Goal: Information Seeking & Learning: Find specific fact

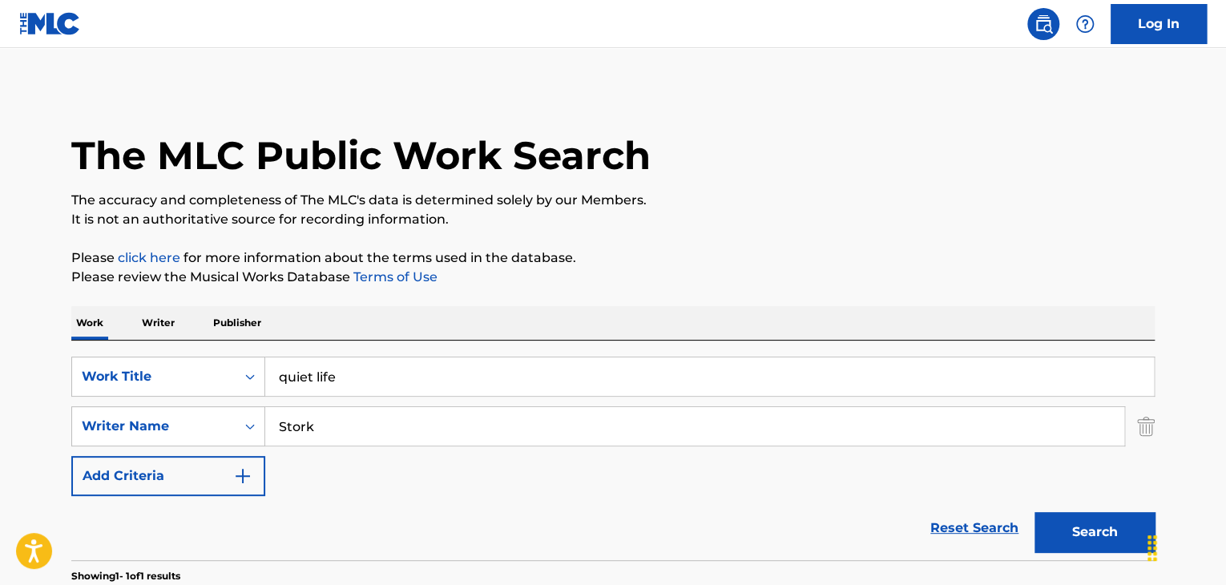
click at [359, 386] on input "quiet life" at bounding box center [709, 376] width 889 height 38
paste input "Love The Way It Hurts"
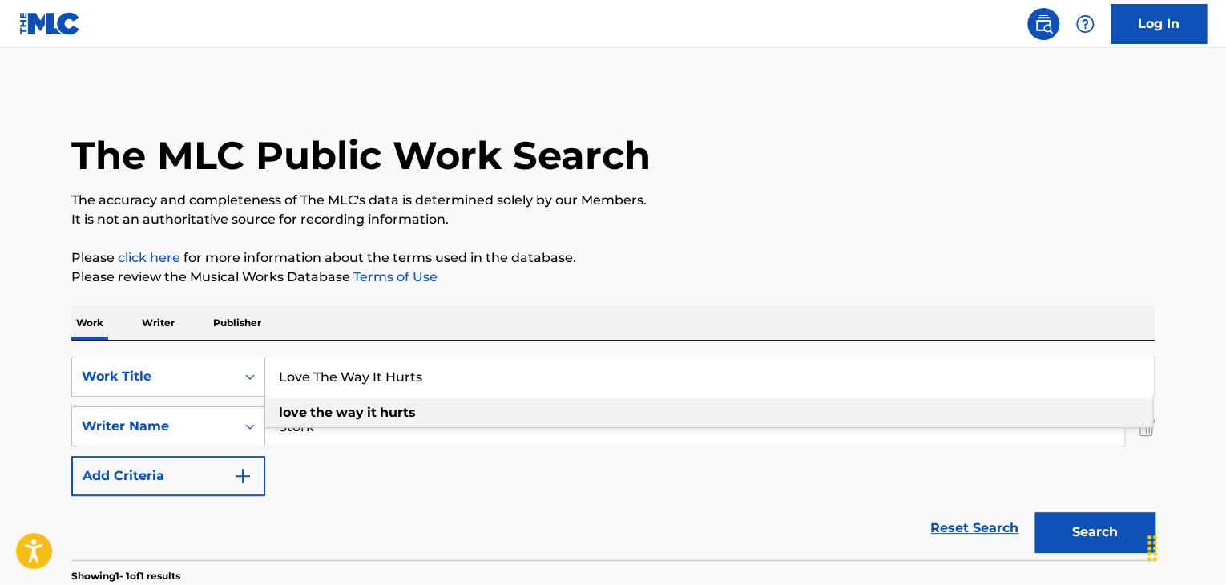
click at [390, 416] on strong "hurts" at bounding box center [398, 412] width 36 height 15
type input "love the way it hurts"
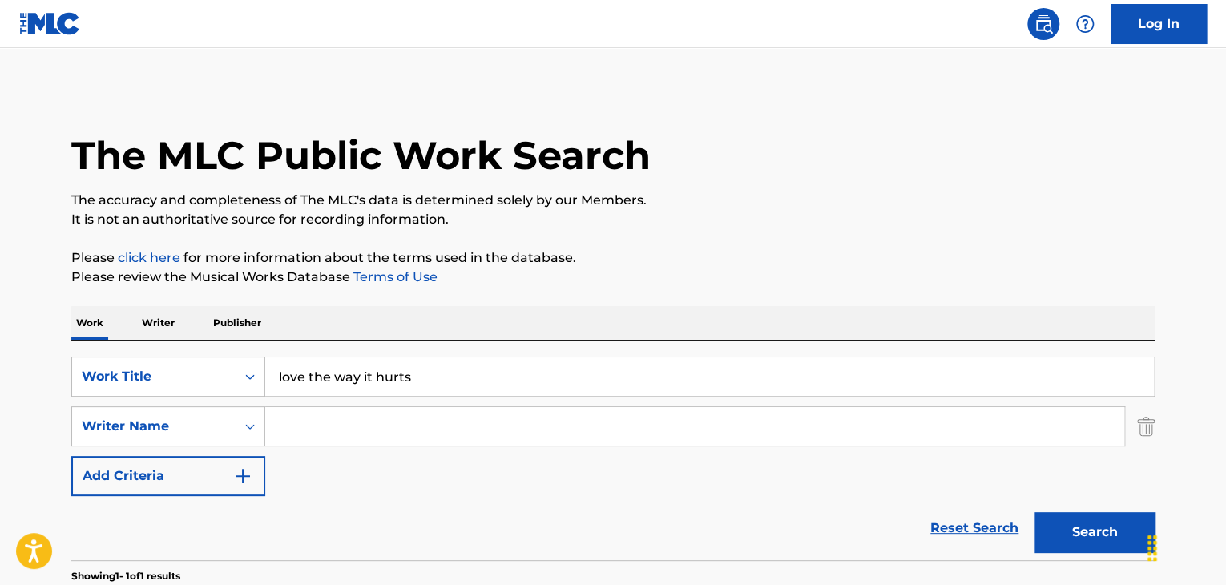
click at [1035, 512] on button "Search" at bounding box center [1095, 532] width 120 height 40
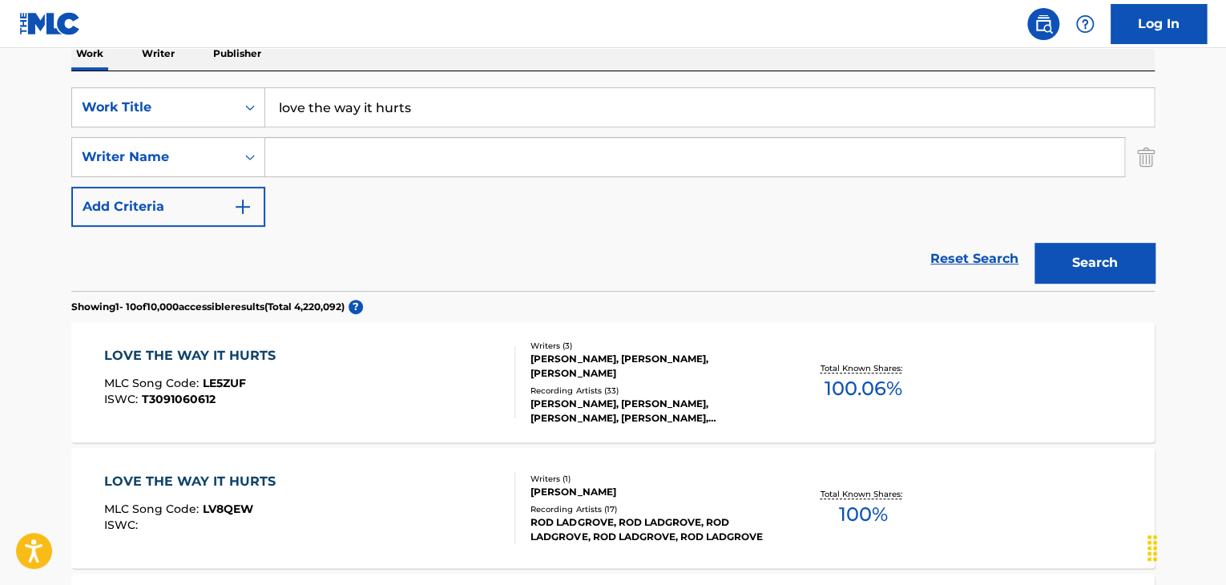
scroll to position [267, 0]
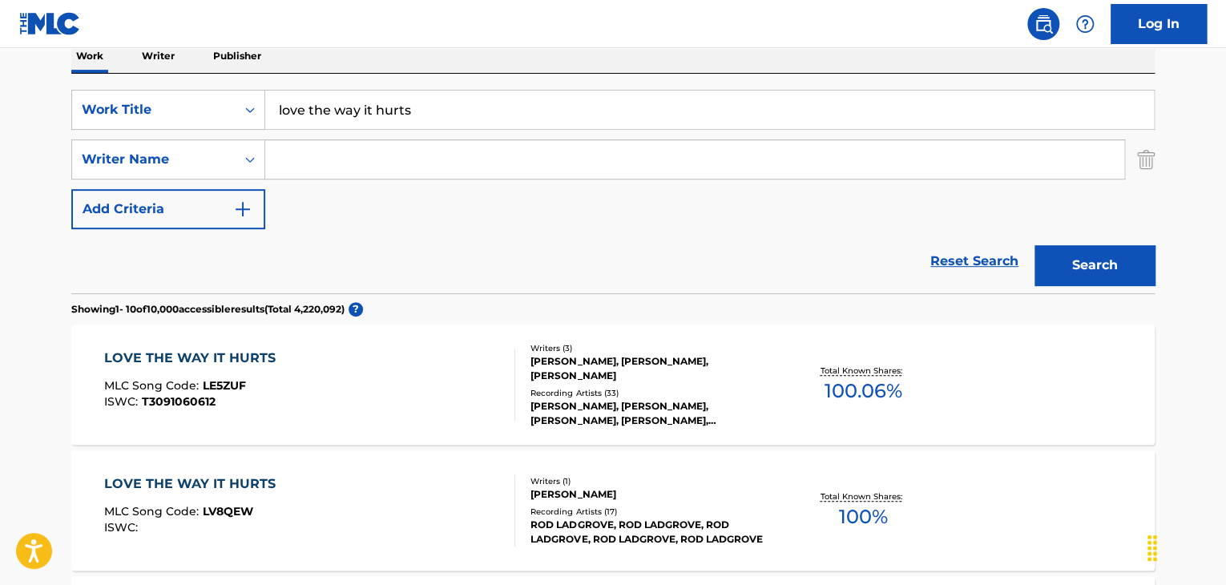
click at [532, 182] on div "SearchWithCriteria5bbc5d50-452b-4637-96e0-e99097998985 Work Title love the way …" at bounding box center [613, 159] width 1084 height 139
click at [535, 168] on input "Search Form" at bounding box center [694, 159] width 859 height 38
paste input "Piekartz"
type input "Piekartz"
click at [1108, 273] on button "Search" at bounding box center [1095, 265] width 120 height 40
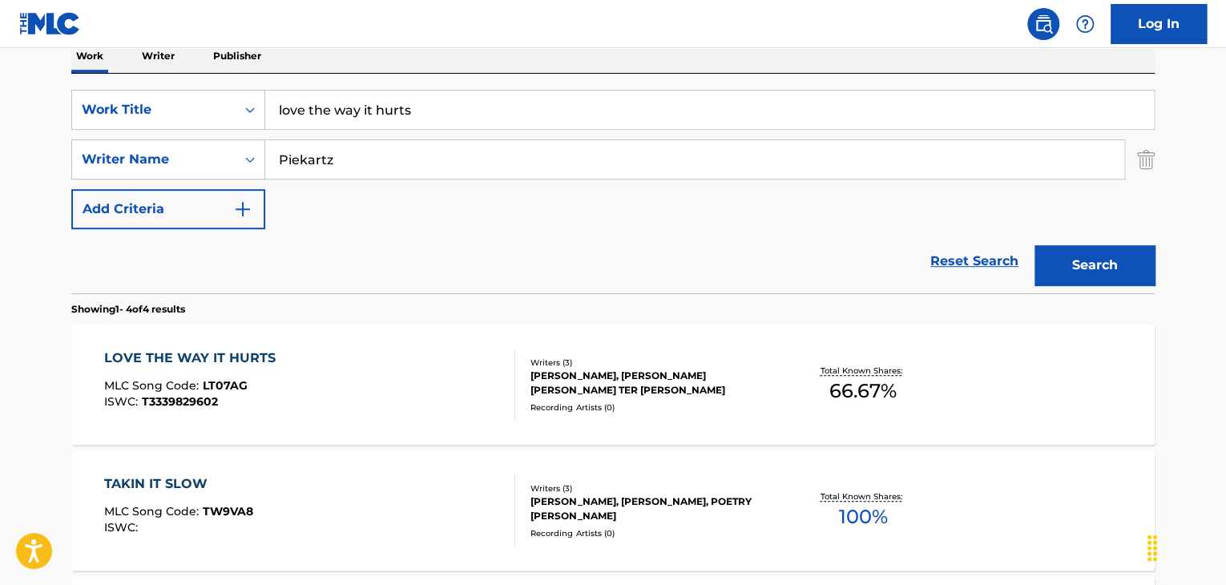
click at [247, 367] on div "LOVE THE WAY IT HURTS MLC Song Code : LT07AG ISWC : T3339829602" at bounding box center [194, 385] width 180 height 72
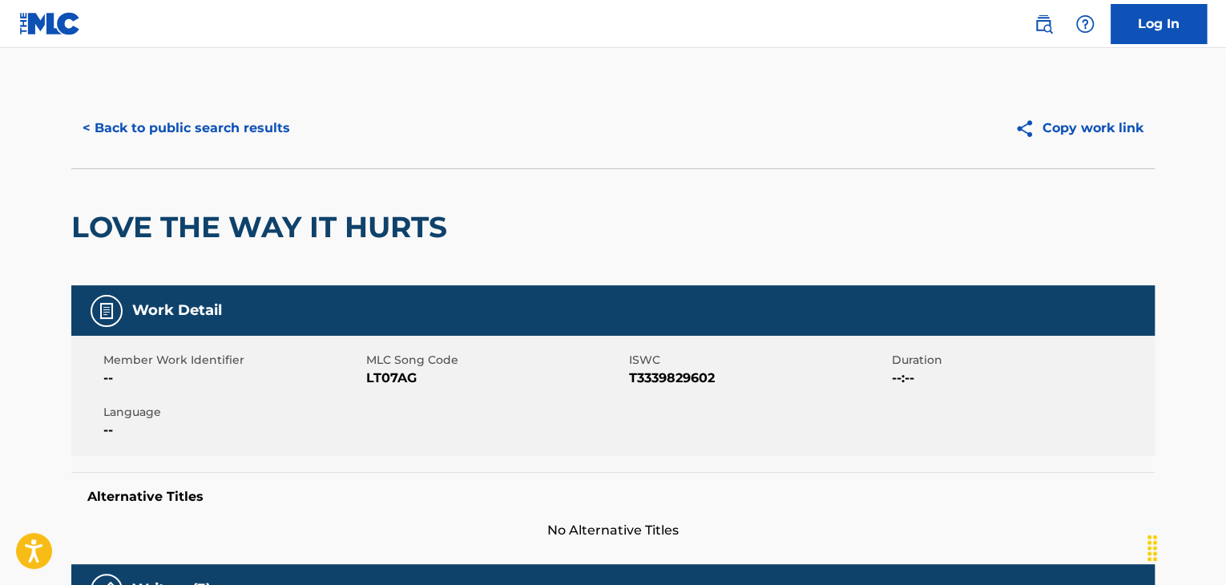
click at [390, 376] on span "LT07AG" at bounding box center [495, 378] width 259 height 19
copy span "LT07AG"
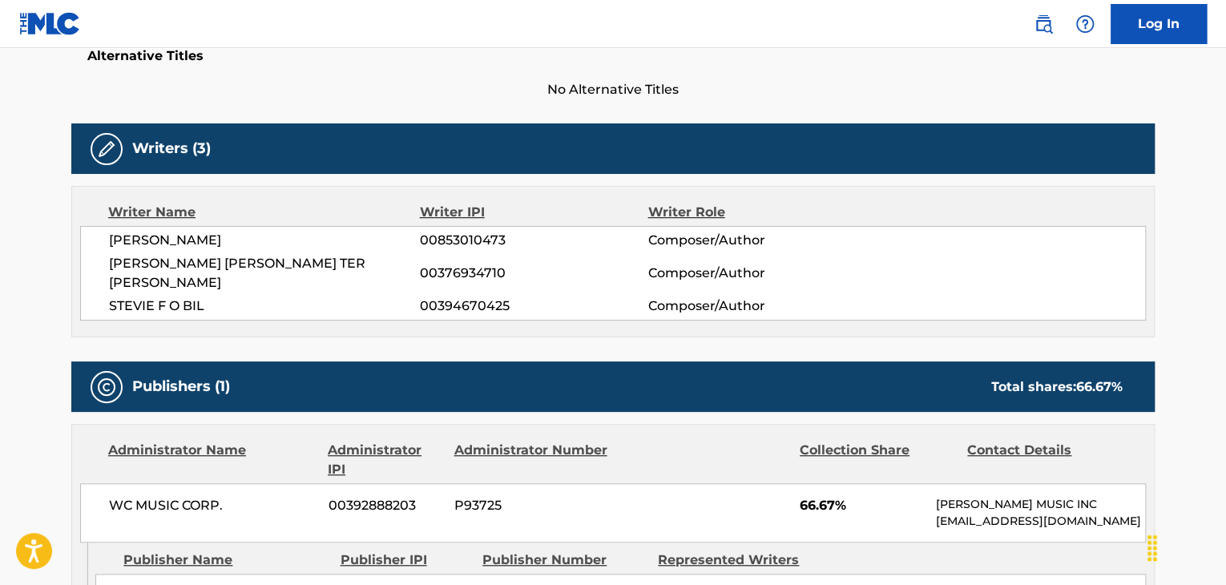
scroll to position [427, 0]
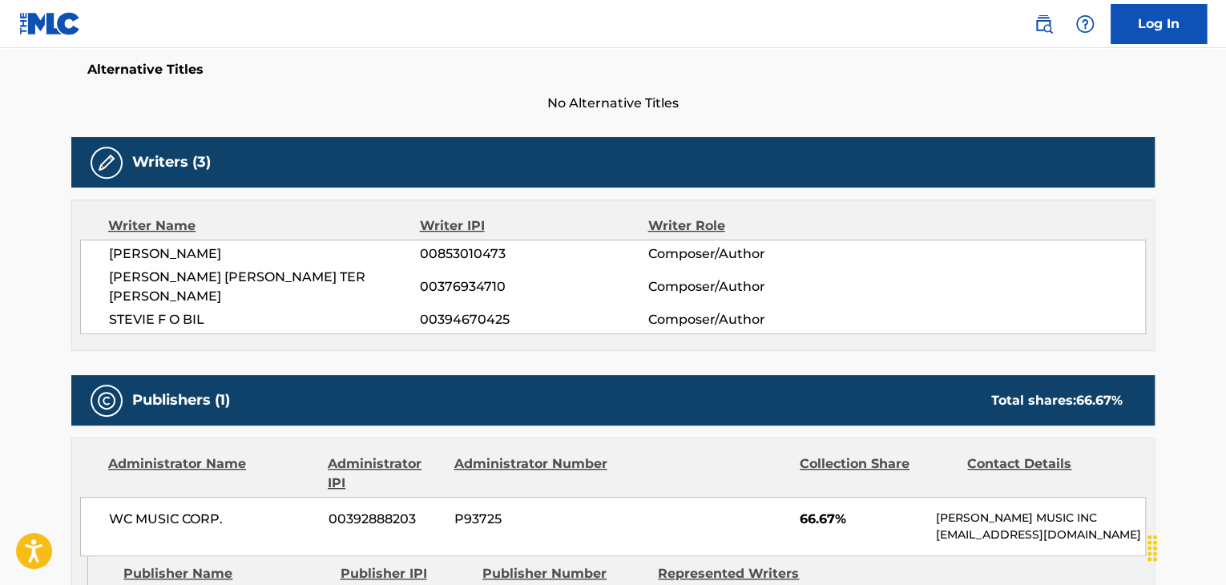
click at [311, 281] on span "[PERSON_NAME] [PERSON_NAME] TER [PERSON_NAME]" at bounding box center [264, 287] width 311 height 38
copy div "[PERSON_NAME] [PERSON_NAME] TER [PERSON_NAME]"
click at [179, 323] on span "STEVIE F O BIL" at bounding box center [264, 319] width 311 height 19
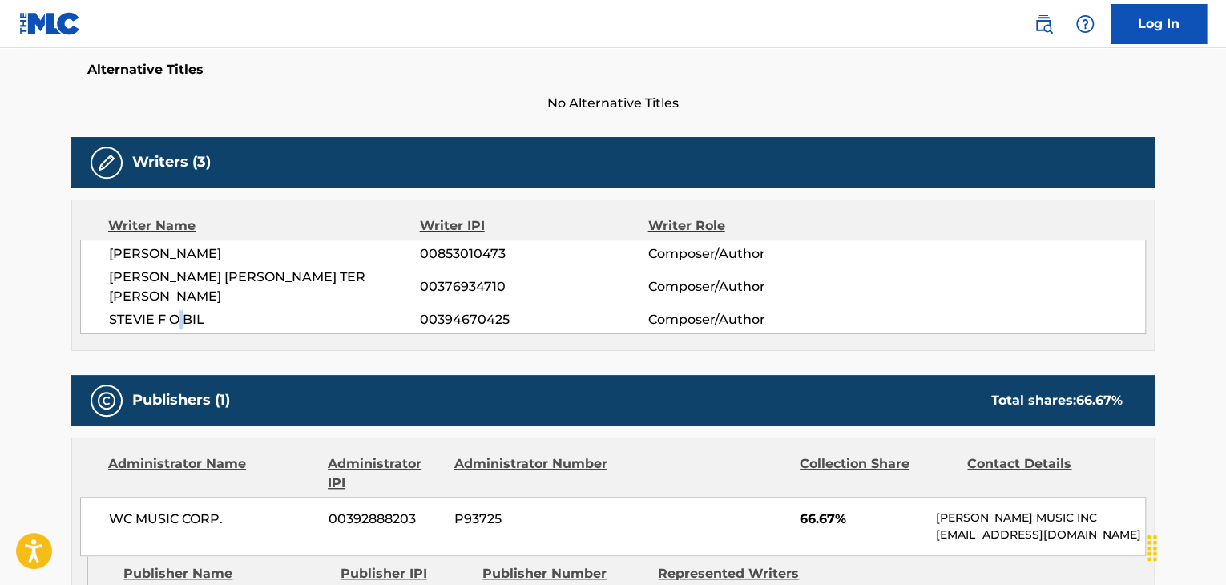
click at [179, 323] on span "STEVIE F O BIL" at bounding box center [264, 319] width 311 height 19
copy div "STEVIE F O BIL"
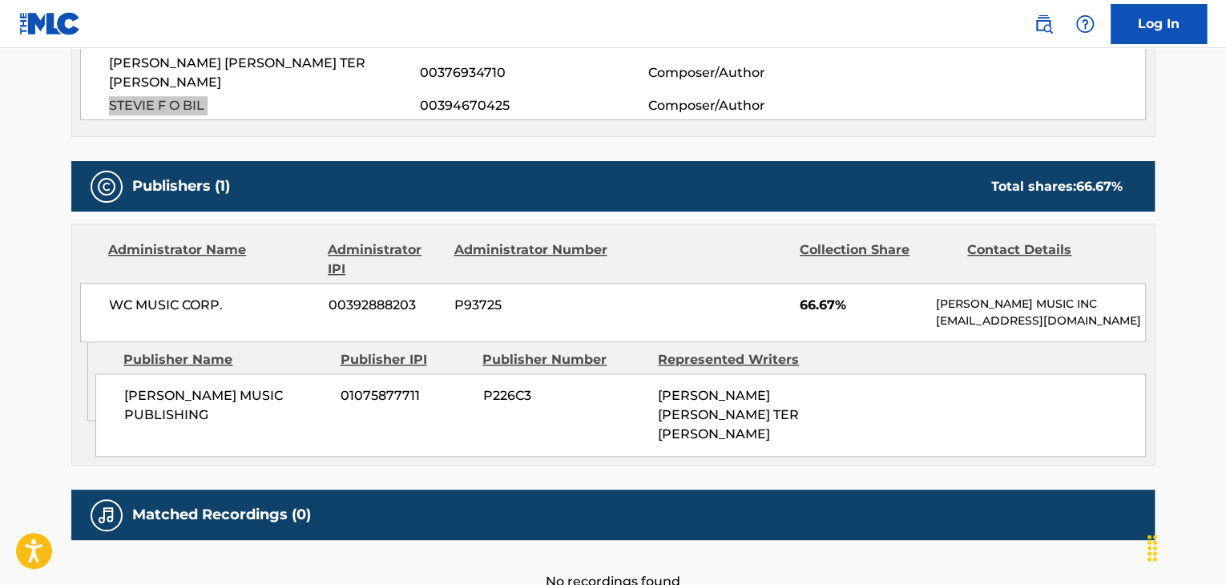
scroll to position [694, 0]
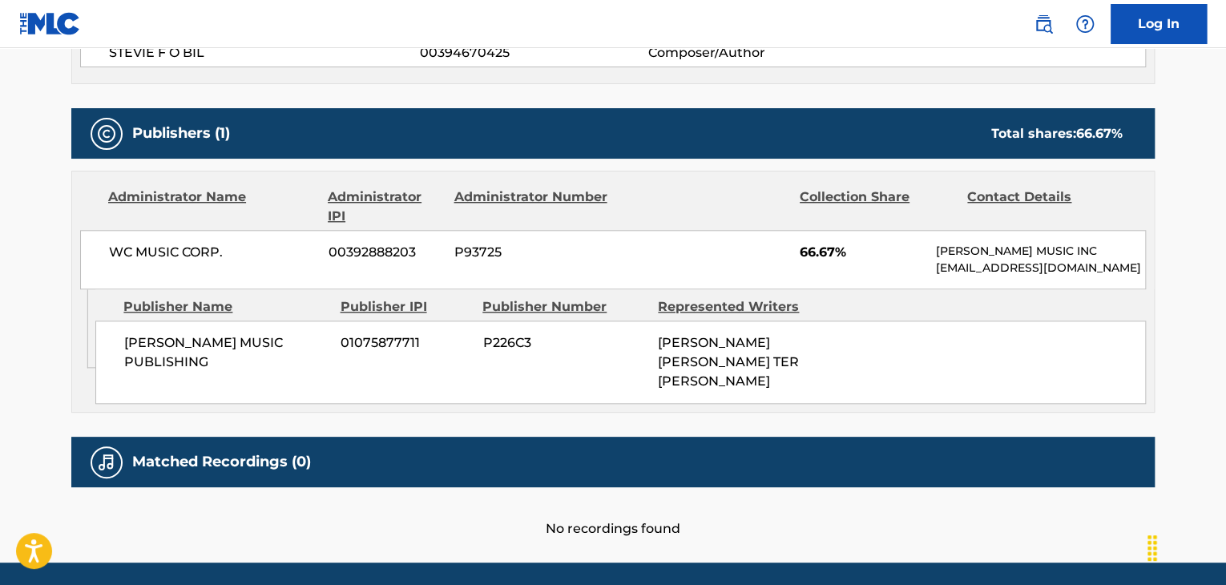
click at [290, 341] on span "[PERSON_NAME] MUSIC PUBLISHING" at bounding box center [226, 352] width 204 height 38
copy div "[PERSON_NAME] MUSIC PUBLISHING"
drag, startPoint x: 1116, startPoint y: 134, endPoint x: 1074, endPoint y: 141, distance: 42.3
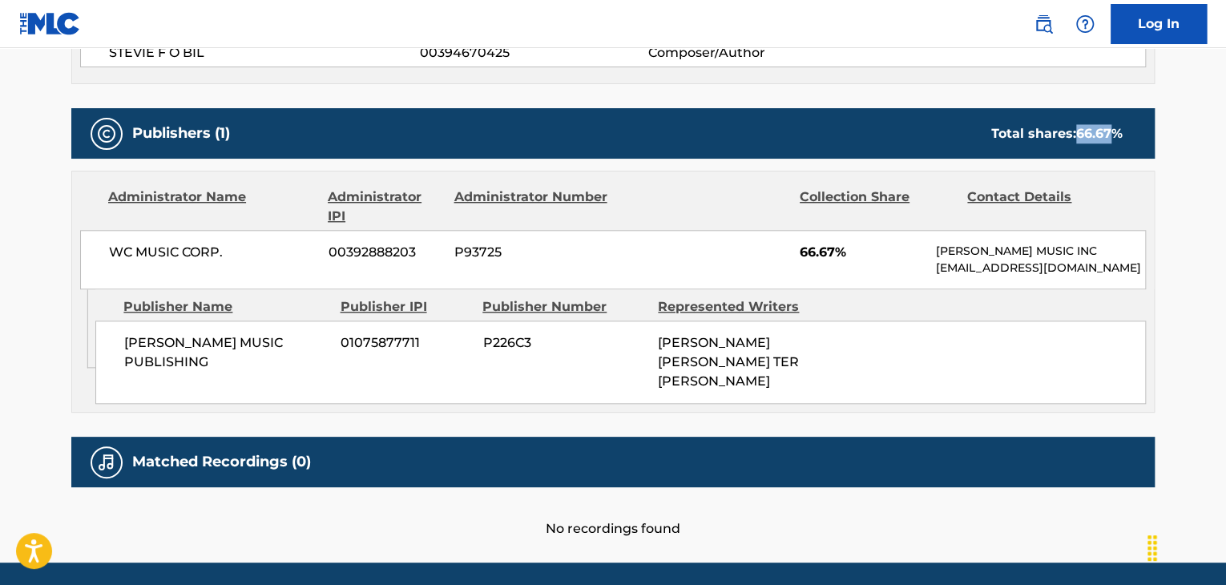
click at [1074, 141] on div "Total shares: 66.67 %" at bounding box center [1056, 133] width 131 height 19
copy span "66.67"
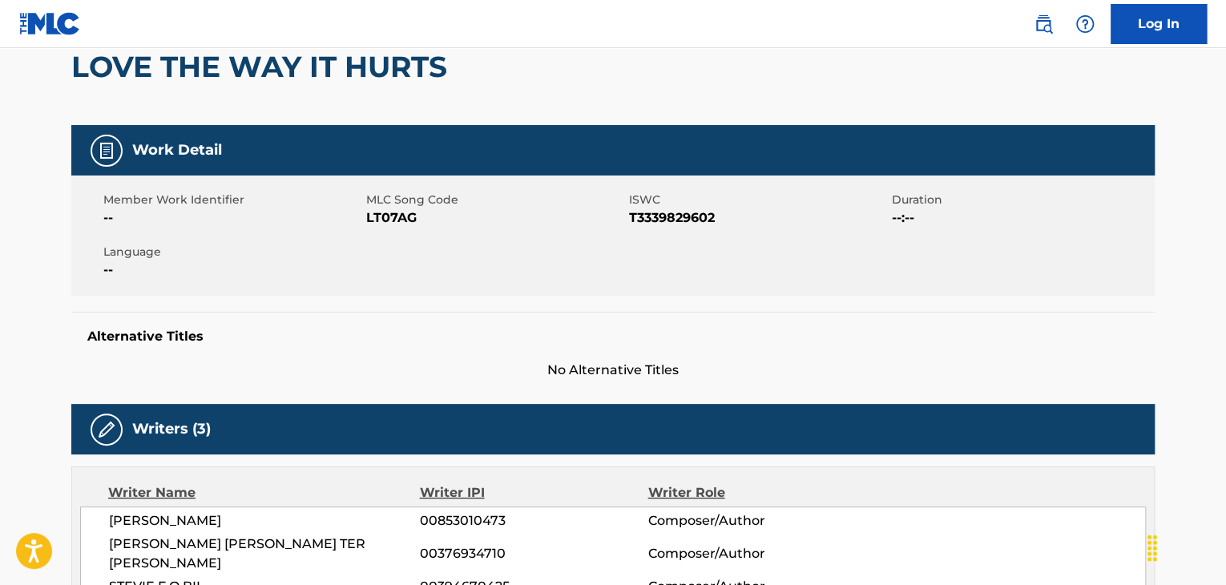
scroll to position [0, 0]
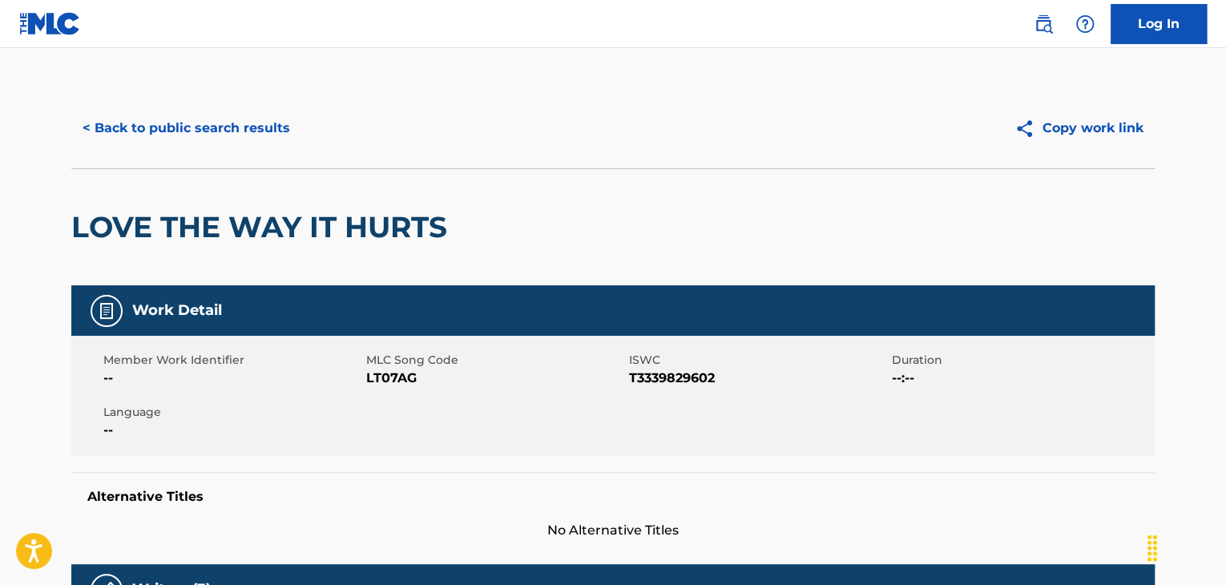
click at [260, 133] on button "< Back to public search results" at bounding box center [186, 128] width 230 height 40
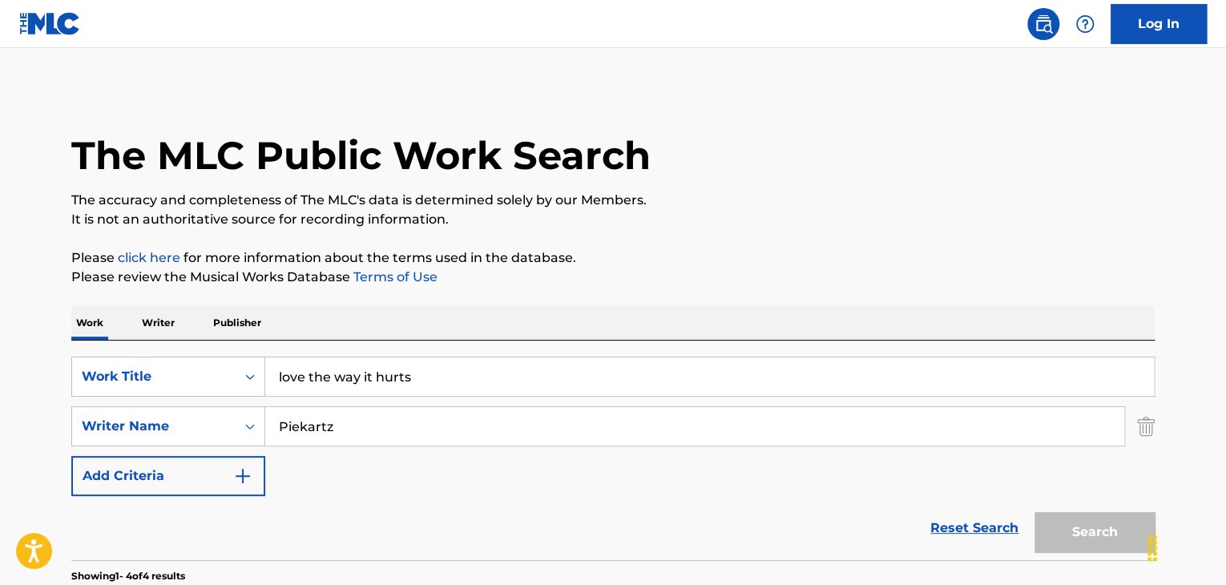
scroll to position [267, 0]
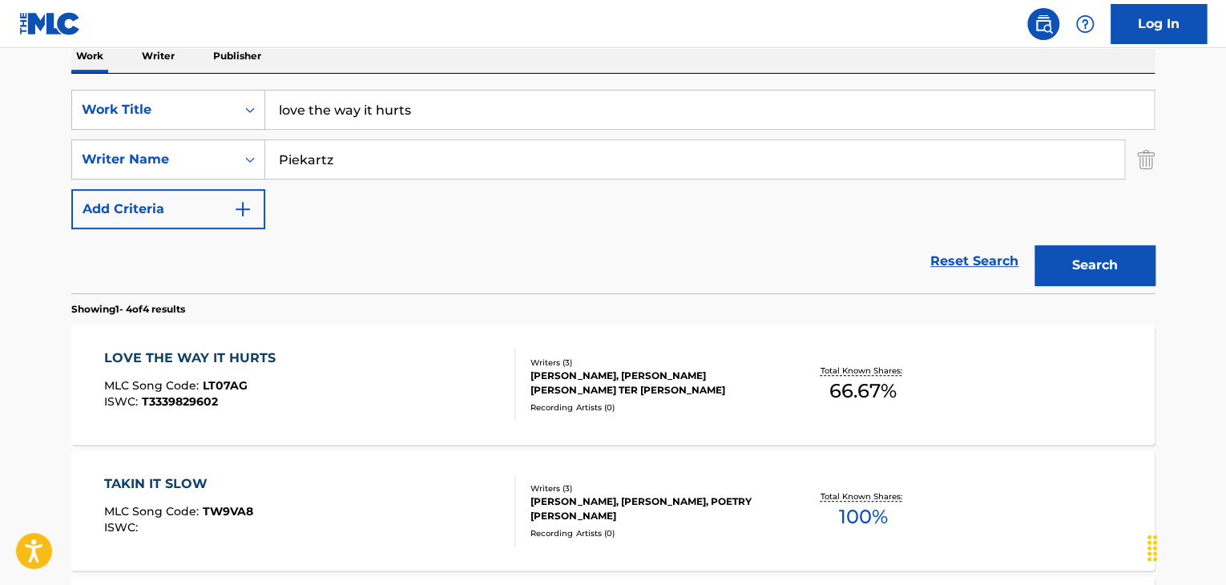
click at [426, 107] on input "love the way it hurts" at bounding box center [709, 110] width 889 height 38
paste input "Sweet Like Sugar"
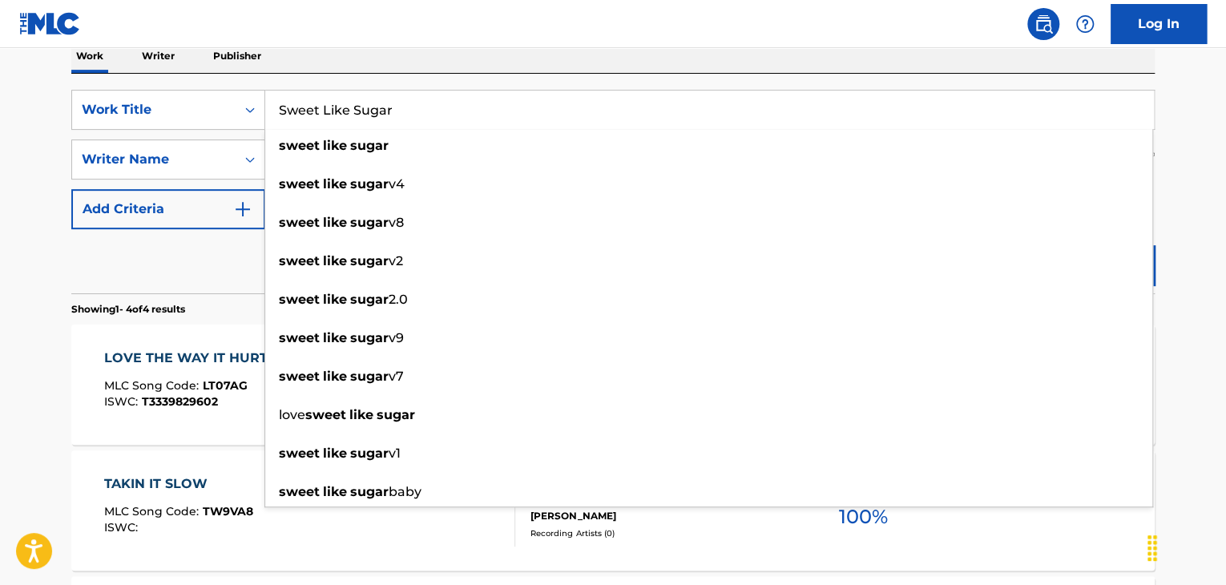
type input "Sweet Like Sugar"
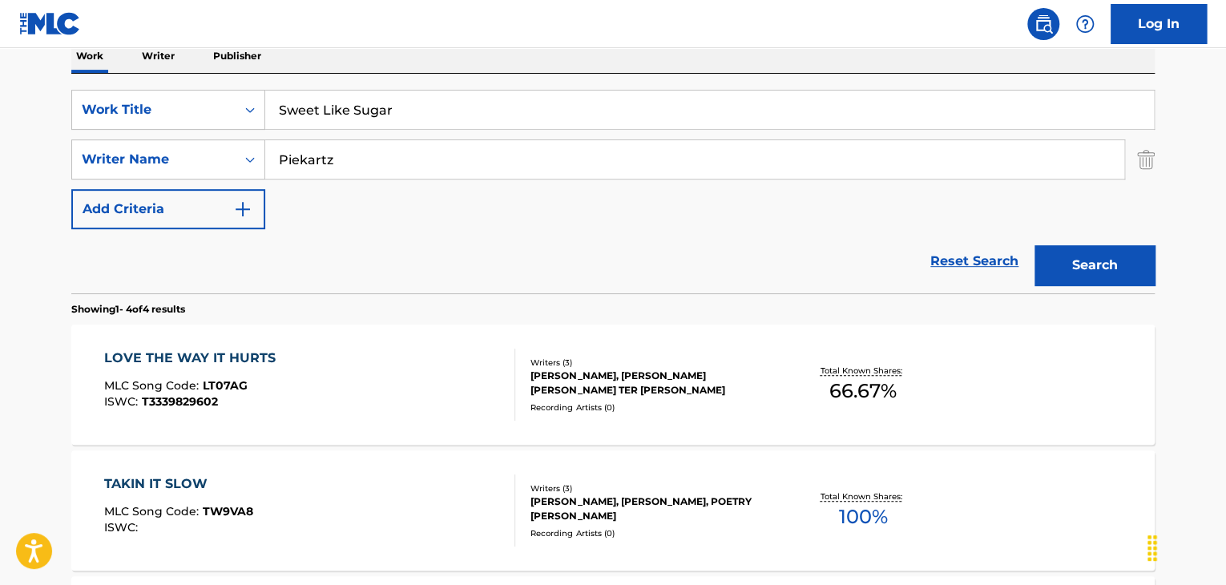
click at [347, 156] on input "Piekartz" at bounding box center [694, 159] width 859 height 38
paste input "[PERSON_NAME]"
click at [1107, 287] on div "Search" at bounding box center [1091, 261] width 128 height 64
click at [1071, 251] on button "Search" at bounding box center [1095, 265] width 120 height 40
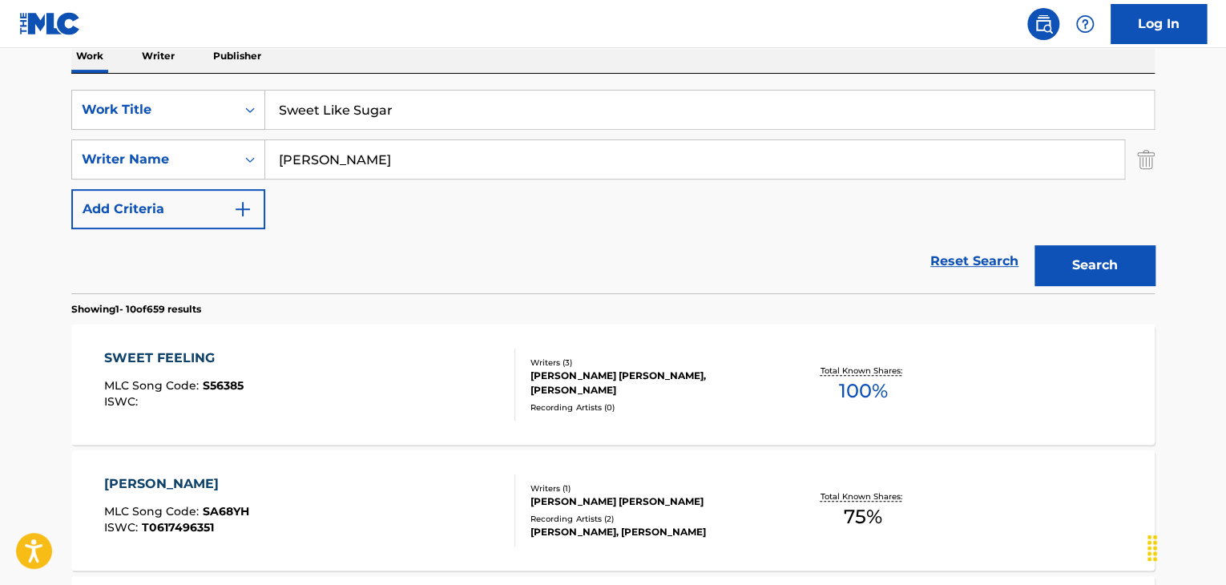
click at [507, 159] on input "[PERSON_NAME]" at bounding box center [694, 159] width 859 height 38
type input "costa"
click at [1035, 245] on button "Search" at bounding box center [1095, 265] width 120 height 40
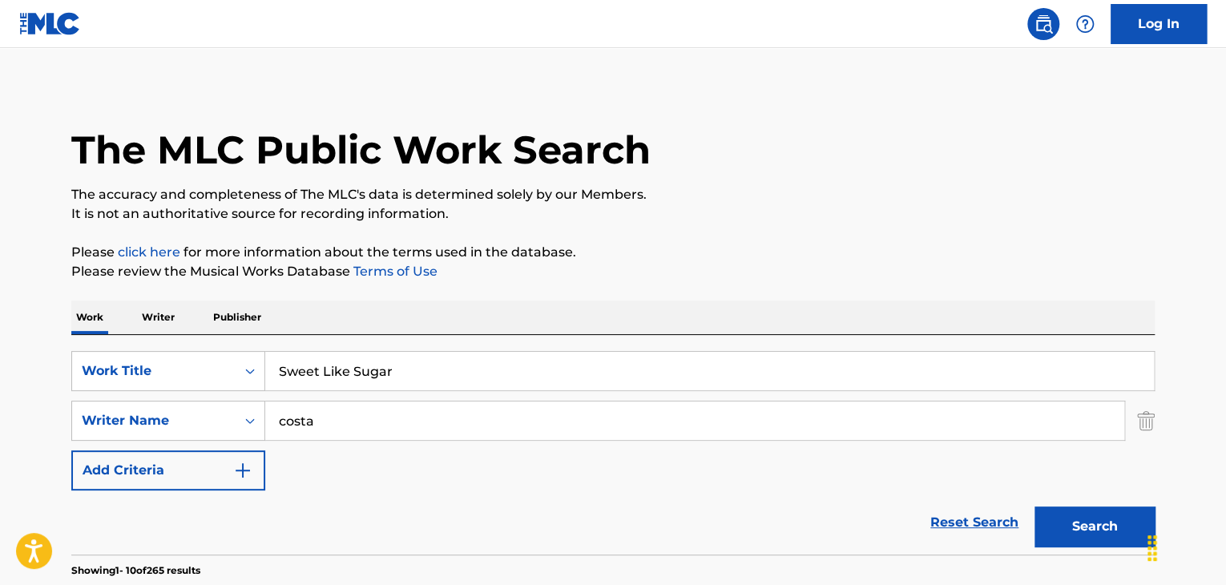
scroll to position [0, 0]
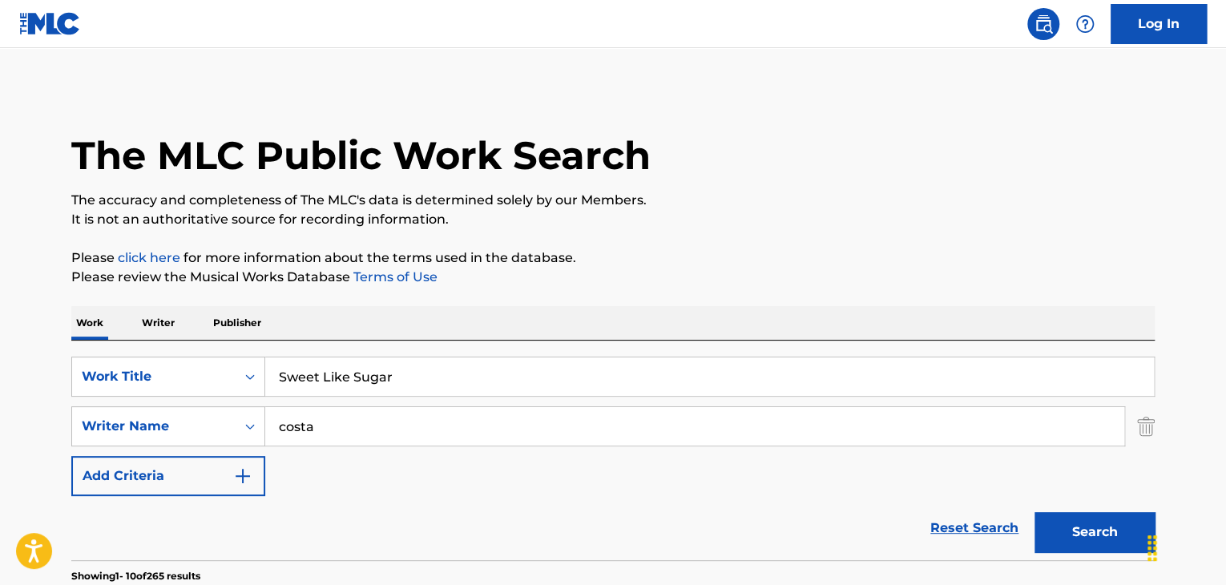
click at [467, 382] on input "Sweet Like Sugar" at bounding box center [709, 376] width 889 height 38
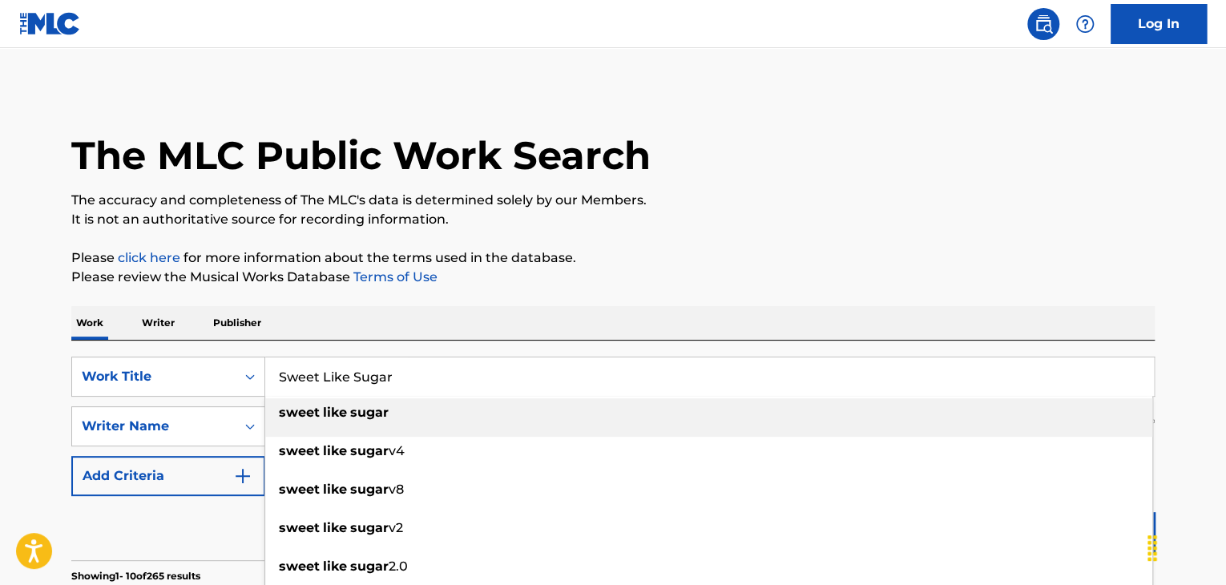
click at [467, 382] on input "Sweet Like Sugar" at bounding box center [709, 376] width 889 height 38
click at [468, 382] on input "Sweet Like Sugar" at bounding box center [709, 376] width 889 height 38
paste input "[PERSON_NAME]"
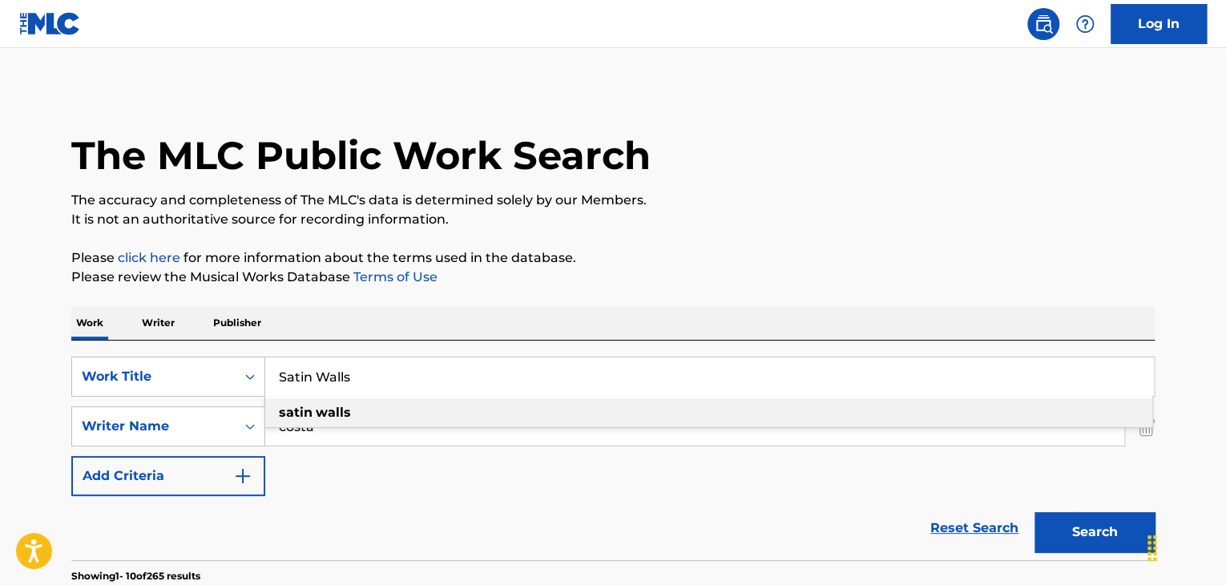
type input "Satin Walls"
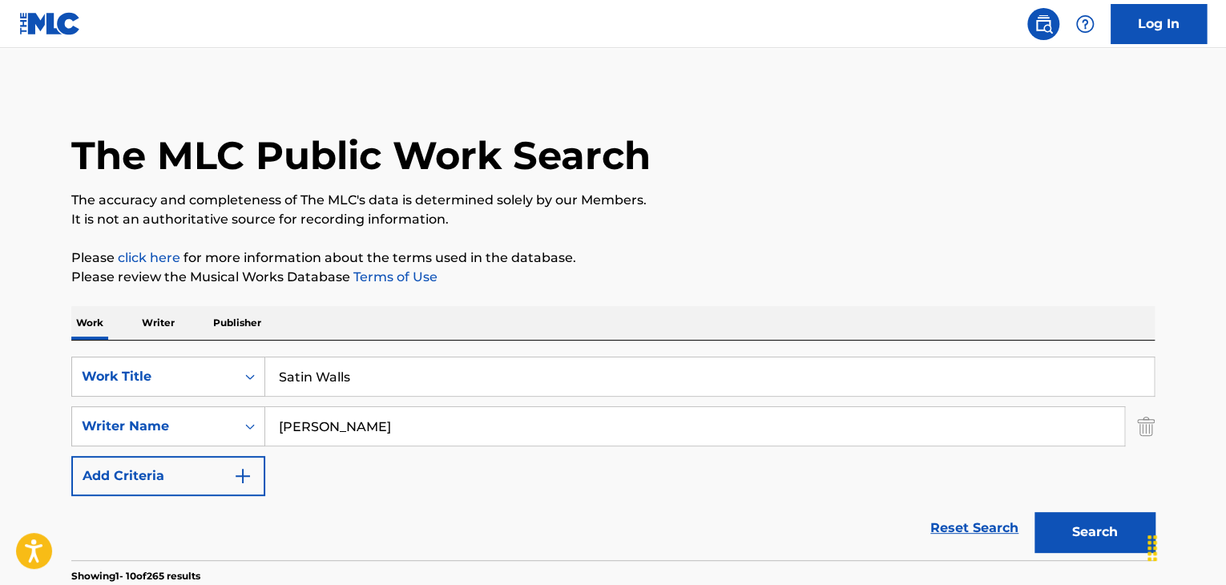
type input "[PERSON_NAME]"
click at [1035, 512] on button "Search" at bounding box center [1095, 532] width 120 height 40
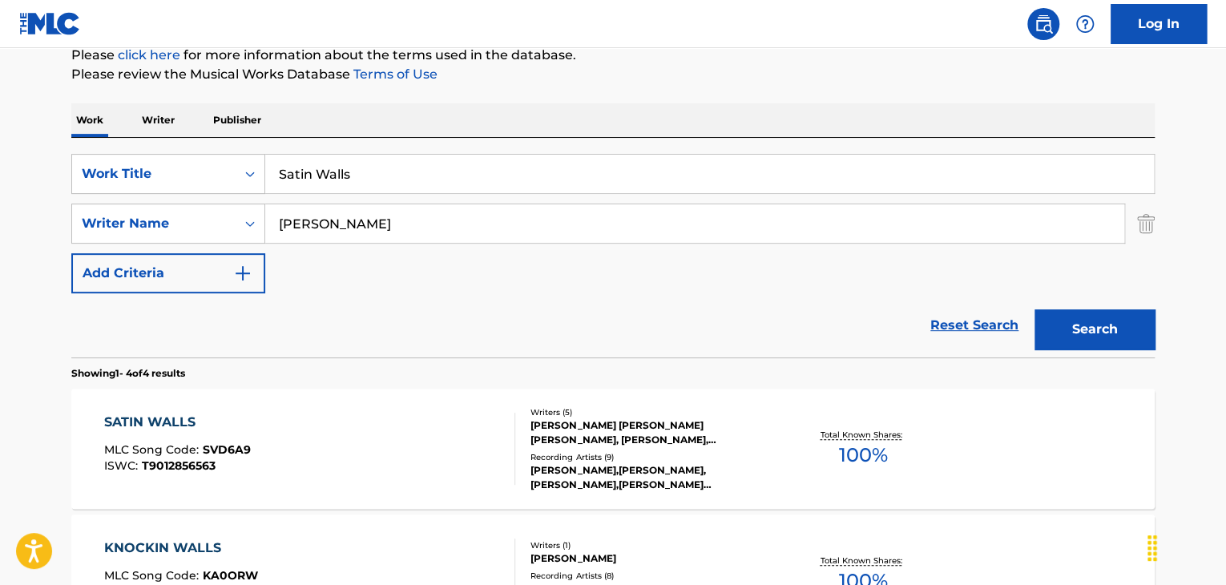
scroll to position [213, 0]
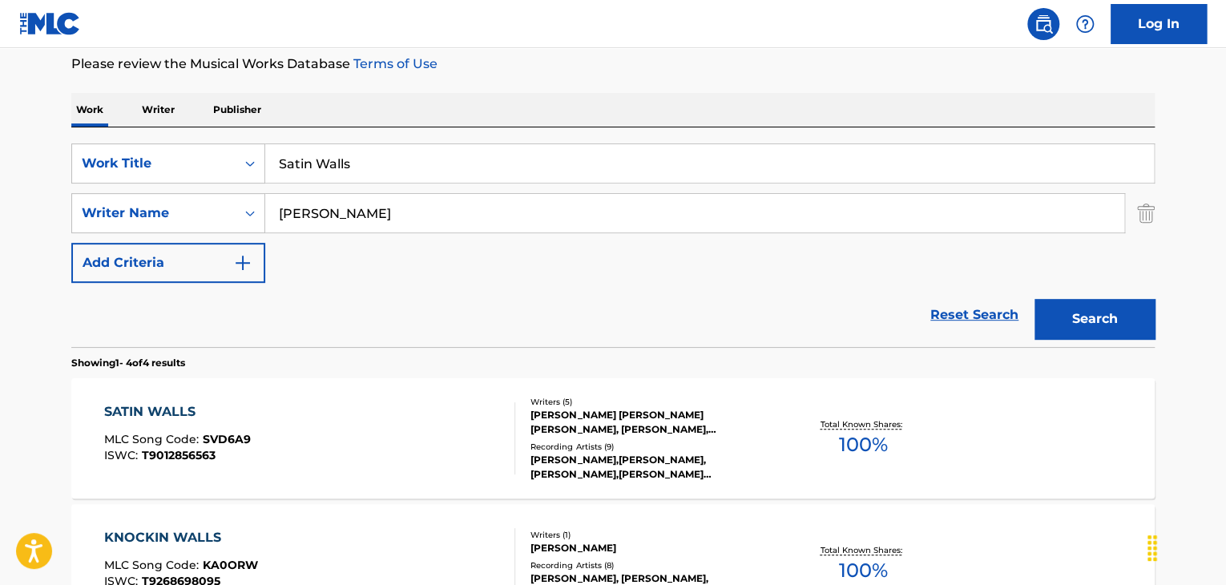
click at [154, 414] on div "SATIN WALLS" at bounding box center [177, 411] width 147 height 19
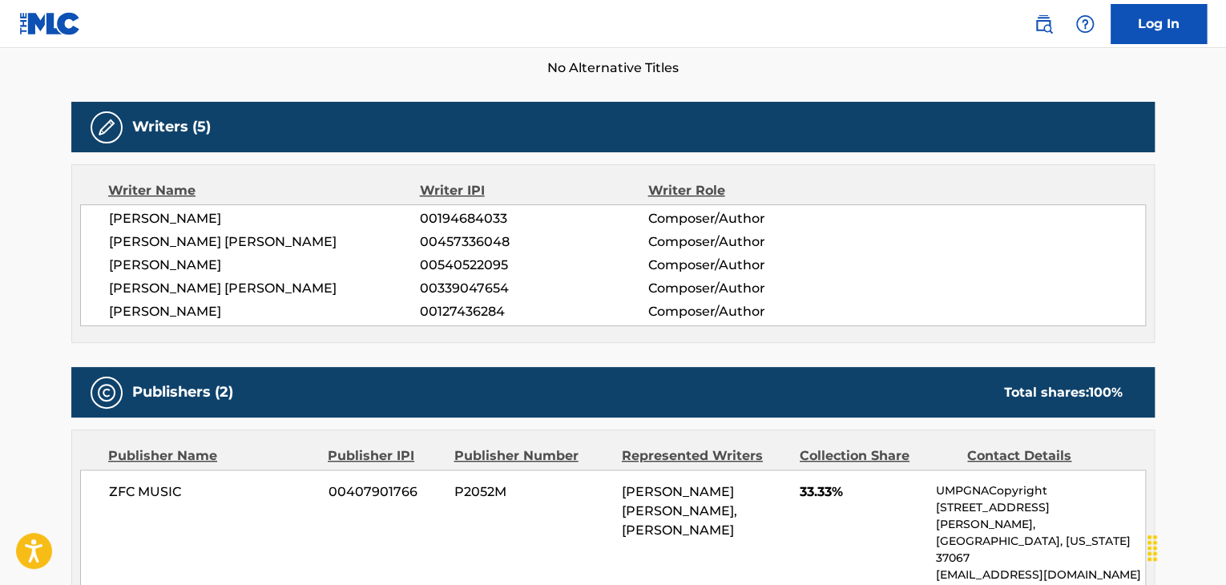
scroll to position [481, 0]
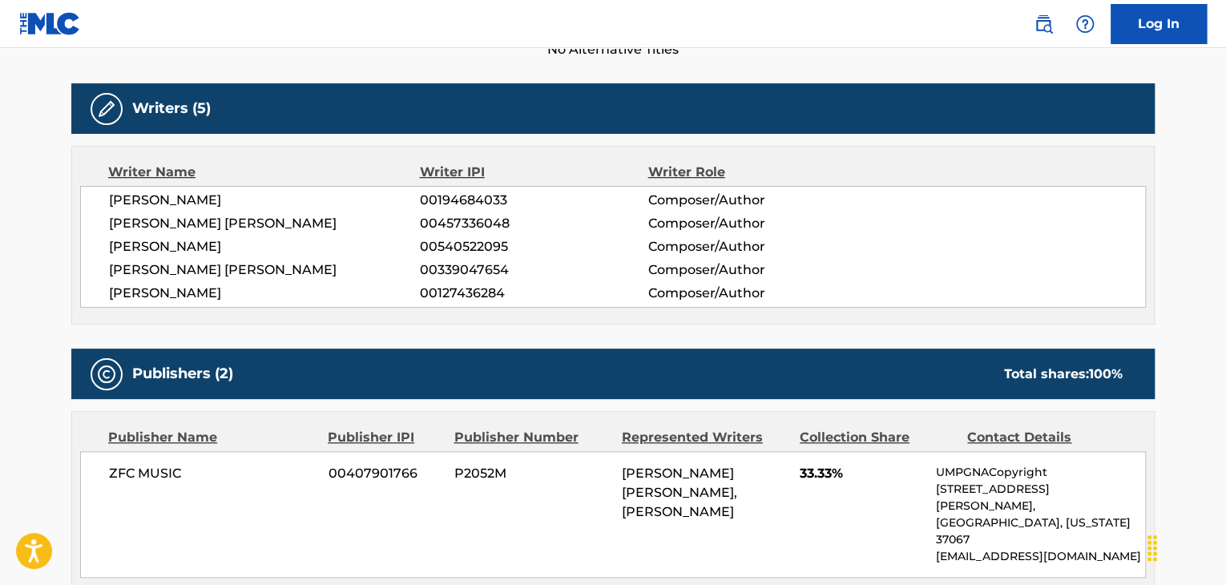
click at [144, 249] on span "[PERSON_NAME]" at bounding box center [264, 246] width 311 height 19
copy div "[PERSON_NAME]"
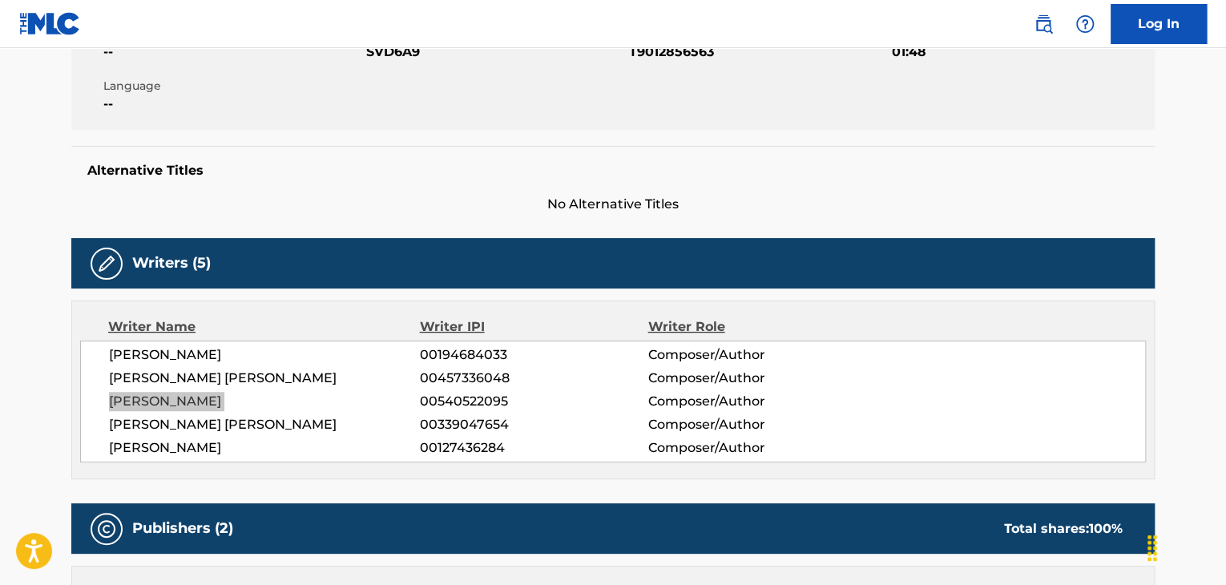
scroll to position [160, 0]
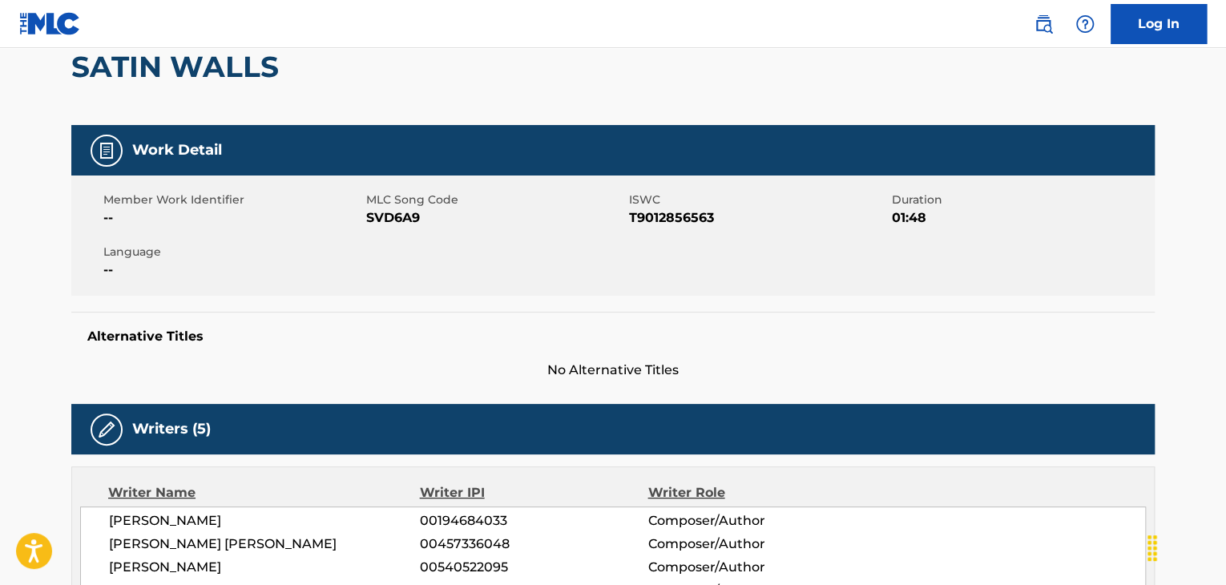
click at [375, 216] on span "SVD6A9" at bounding box center [495, 217] width 259 height 19
copy span "SVD6A9"
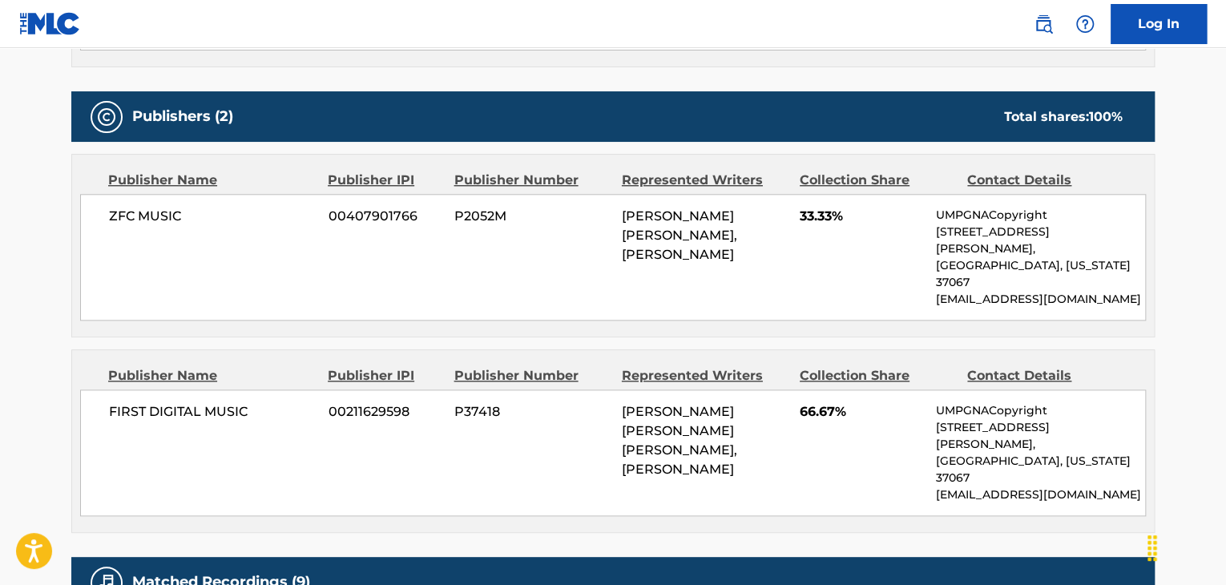
scroll to position [748, 0]
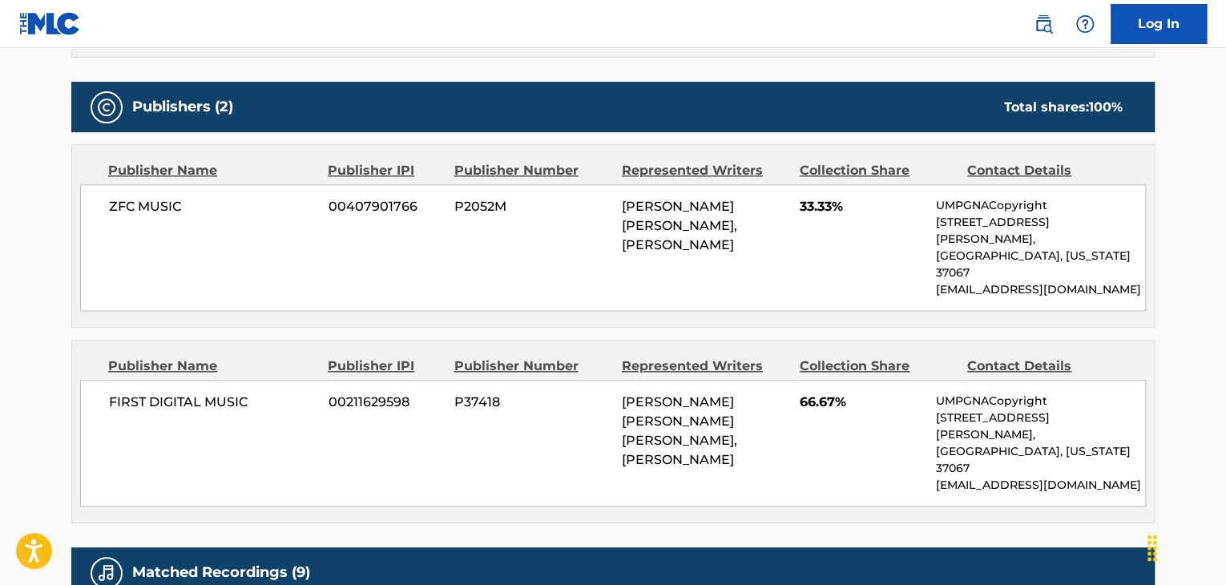
click at [224, 393] on span "FIRST DIGITAL MUSIC" at bounding box center [213, 402] width 208 height 19
drag, startPoint x: 224, startPoint y: 369, endPoint x: 138, endPoint y: 199, distance: 190.7
click at [138, 199] on span "ZFC MUSIC" at bounding box center [213, 206] width 208 height 19
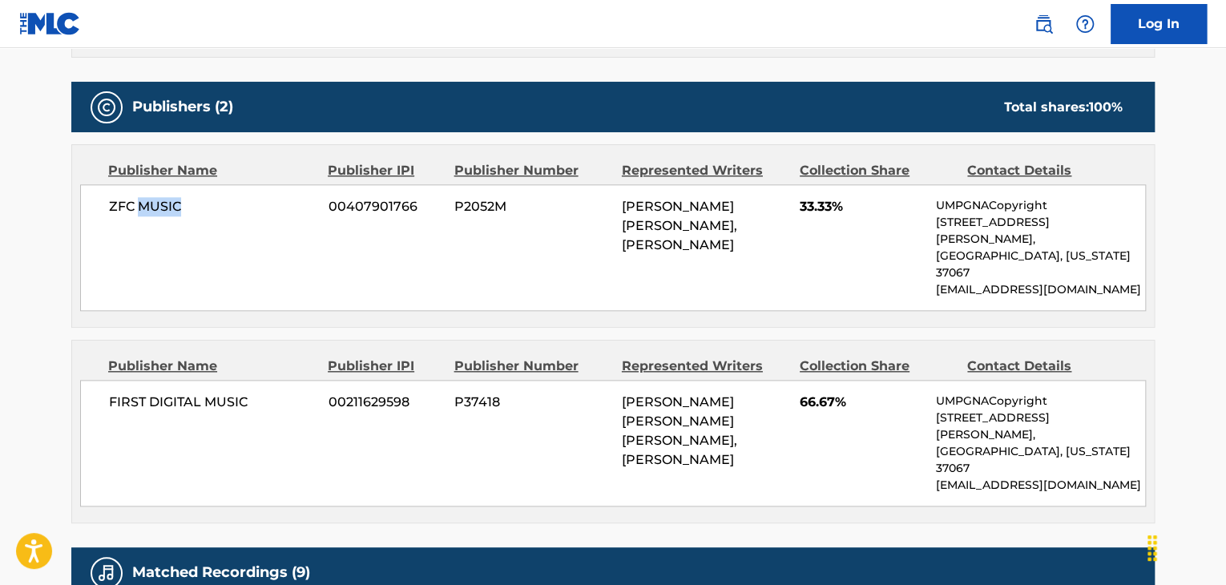
click at [138, 199] on span "ZFC MUSIC" at bounding box center [213, 206] width 208 height 19
copy div "ZFC MUSIC"
click at [222, 393] on span "FIRST DIGITAL MUSIC" at bounding box center [213, 402] width 208 height 19
click at [221, 393] on span "FIRST DIGITAL MUSIC" at bounding box center [213, 402] width 208 height 19
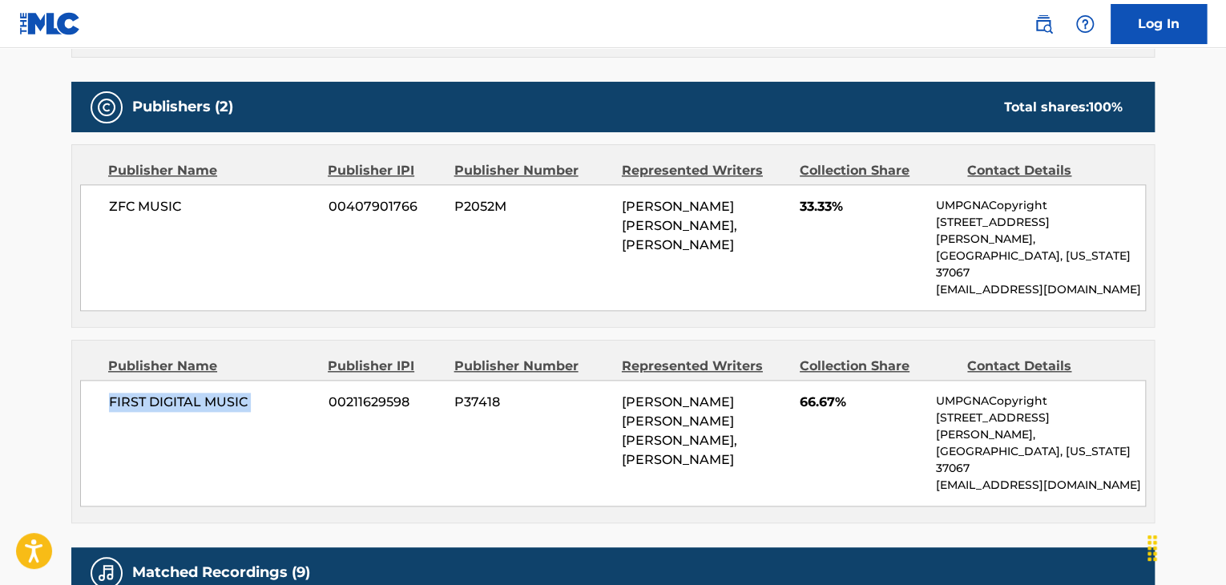
click at [221, 393] on span "FIRST DIGITAL MUSIC" at bounding box center [213, 402] width 208 height 19
copy div "FIRST DIGITAL MUSIC"
drag, startPoint x: 834, startPoint y: 198, endPoint x: 794, endPoint y: 215, distance: 43.5
click at [794, 215] on div "ZFC MUSIC 00407901766 P2052M [PERSON_NAME] [PERSON_NAME], [PERSON_NAME] 33.33% …" at bounding box center [613, 247] width 1066 height 127
copy span "33.33"
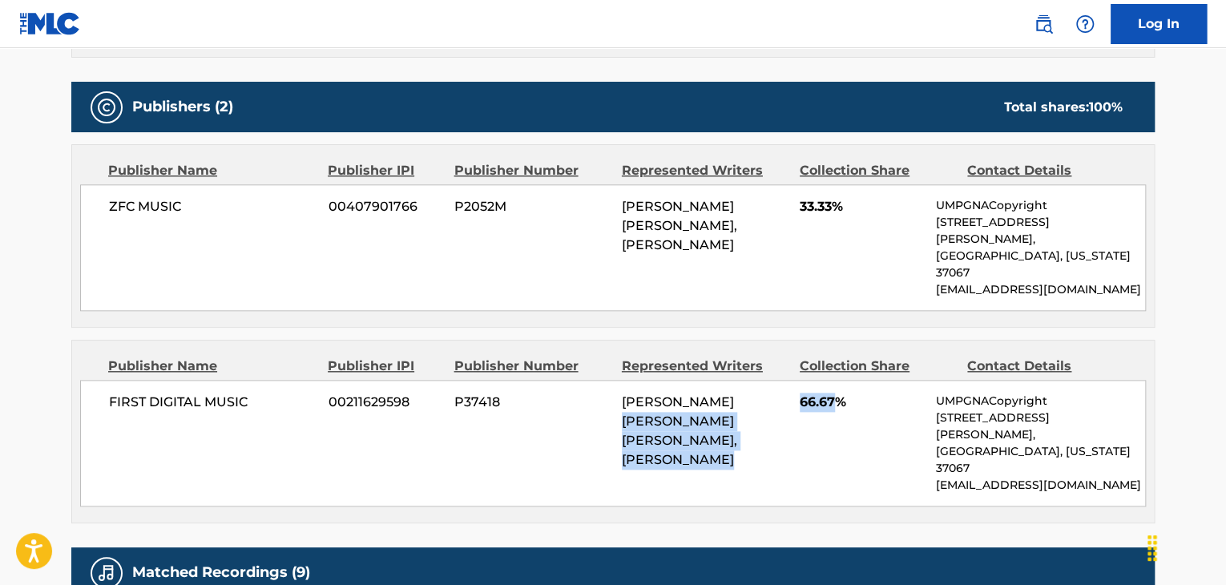
drag, startPoint x: 834, startPoint y: 363, endPoint x: 792, endPoint y: 372, distance: 42.6
click at [792, 380] on div "FIRST DIGITAL MUSIC 00211629598 P37418 [PERSON_NAME] [PERSON_NAME] [PERSON_NAME…" at bounding box center [613, 443] width 1066 height 127
click at [795, 380] on div "FIRST DIGITAL MUSIC 00211629598 P37418 [PERSON_NAME] [PERSON_NAME] [PERSON_NAME…" at bounding box center [613, 443] width 1066 height 127
drag, startPoint x: 833, startPoint y: 367, endPoint x: 800, endPoint y: 369, distance: 32.9
click at [801, 393] on span "66.67%" at bounding box center [862, 402] width 124 height 19
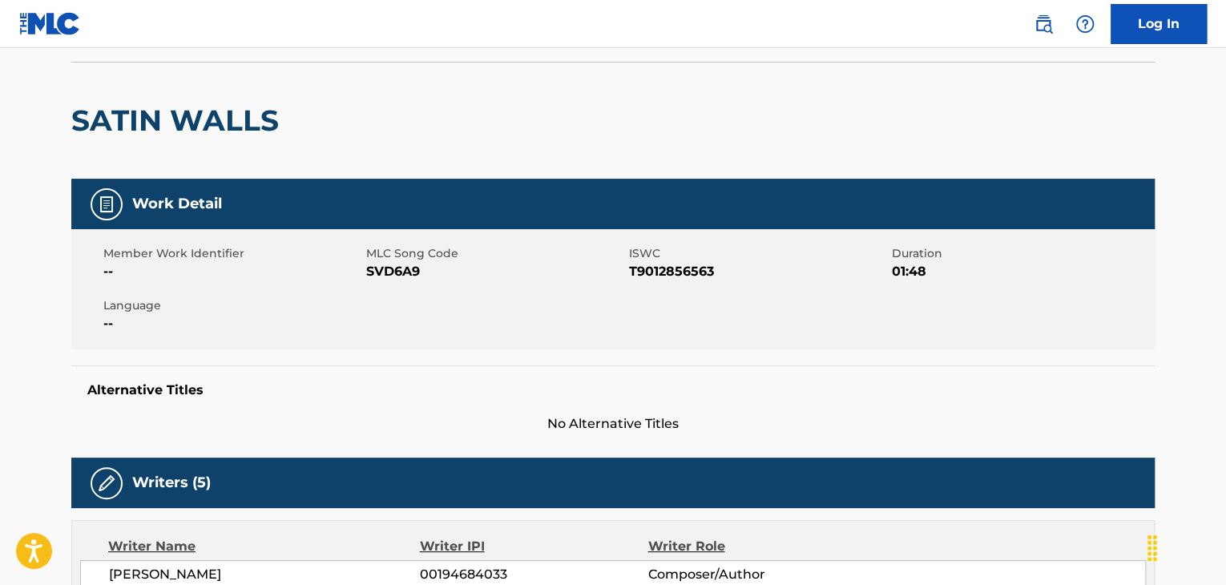
scroll to position [0, 0]
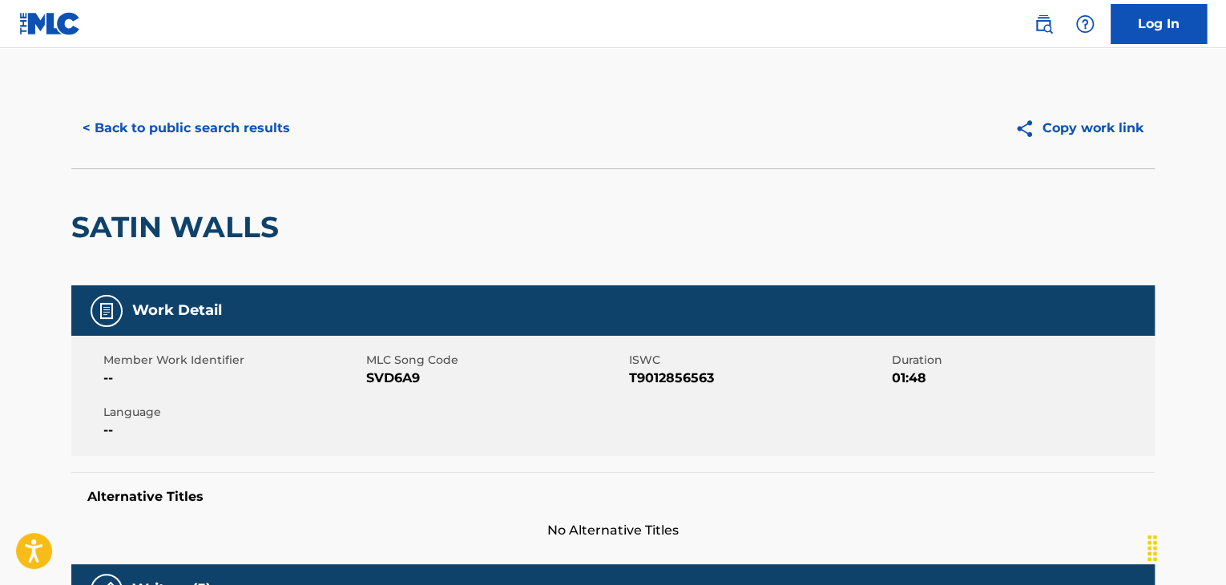
click at [220, 129] on button "< Back to public search results" at bounding box center [186, 128] width 230 height 40
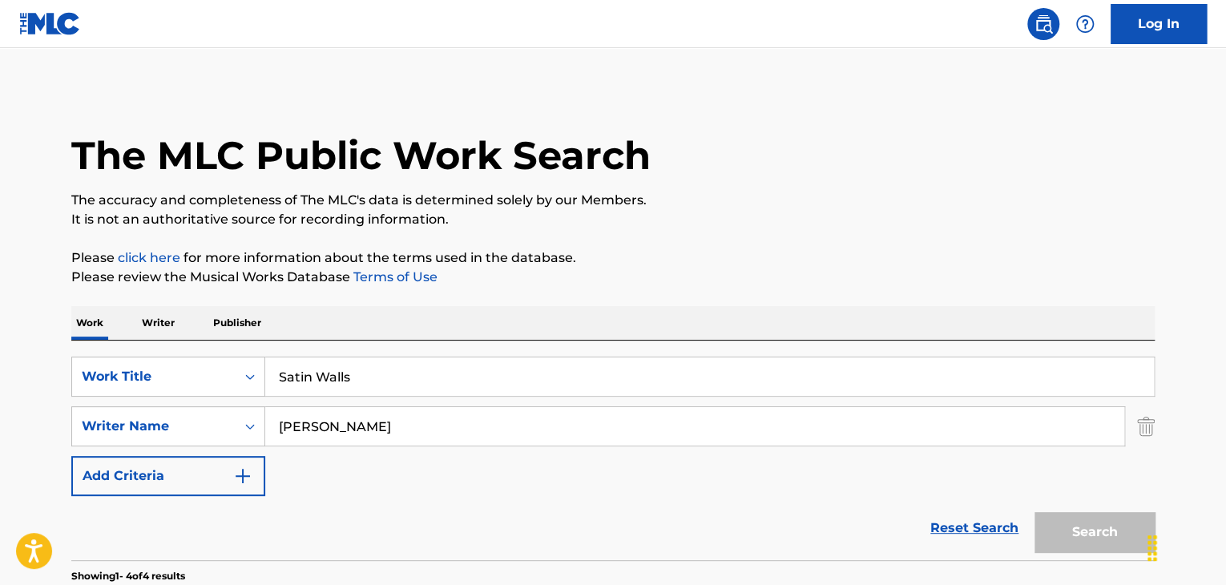
scroll to position [213, 0]
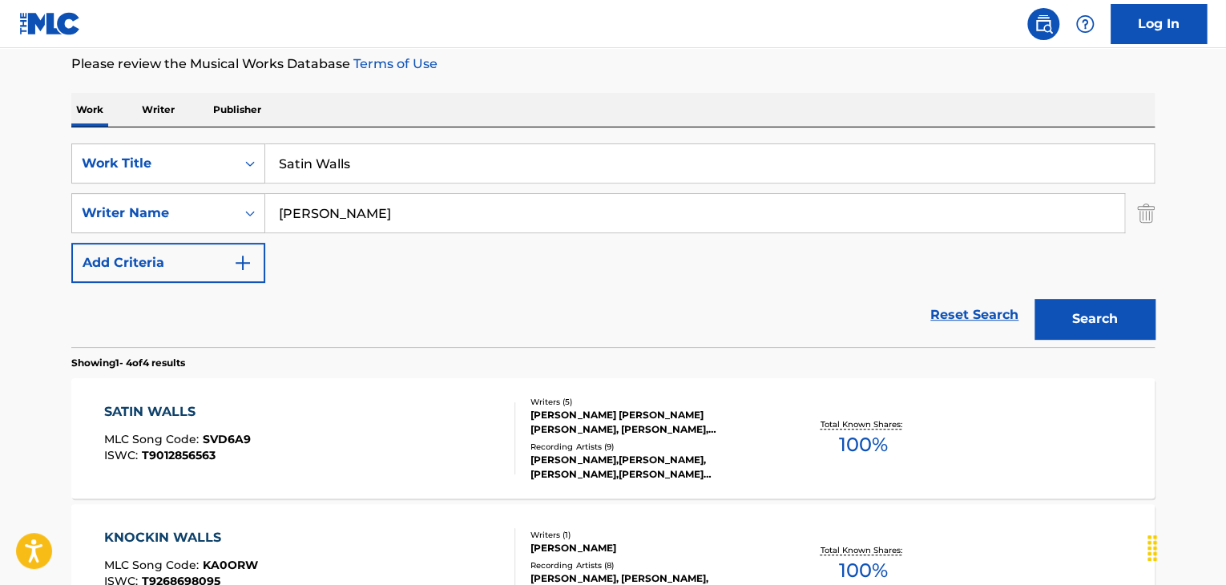
click at [575, 155] on input "Satin Walls" at bounding box center [709, 163] width 889 height 38
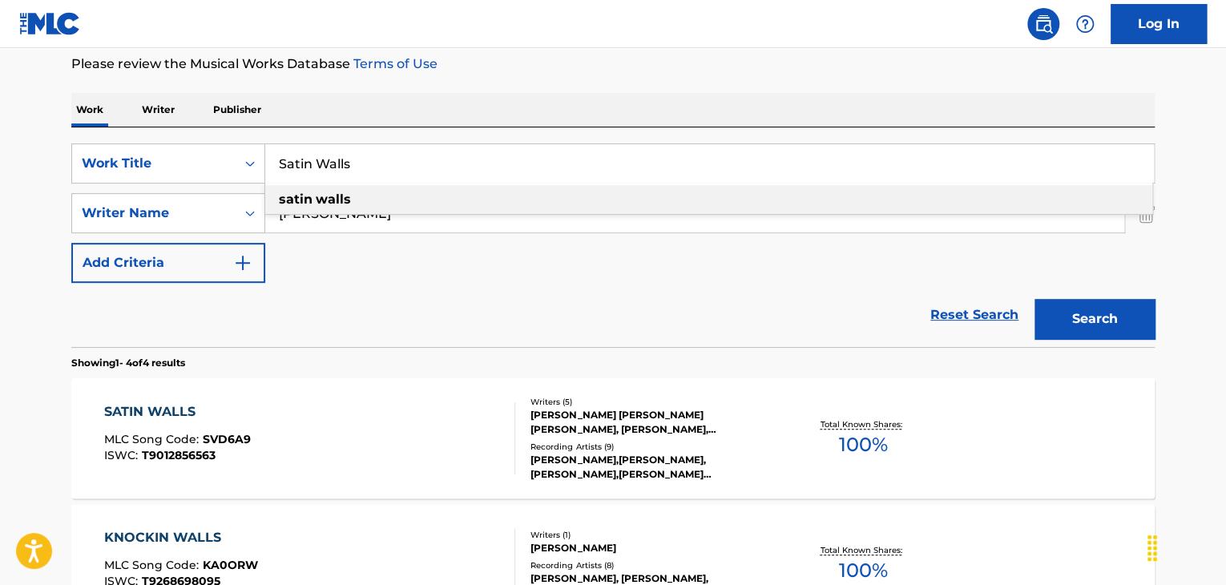
paste input "Burn With You"
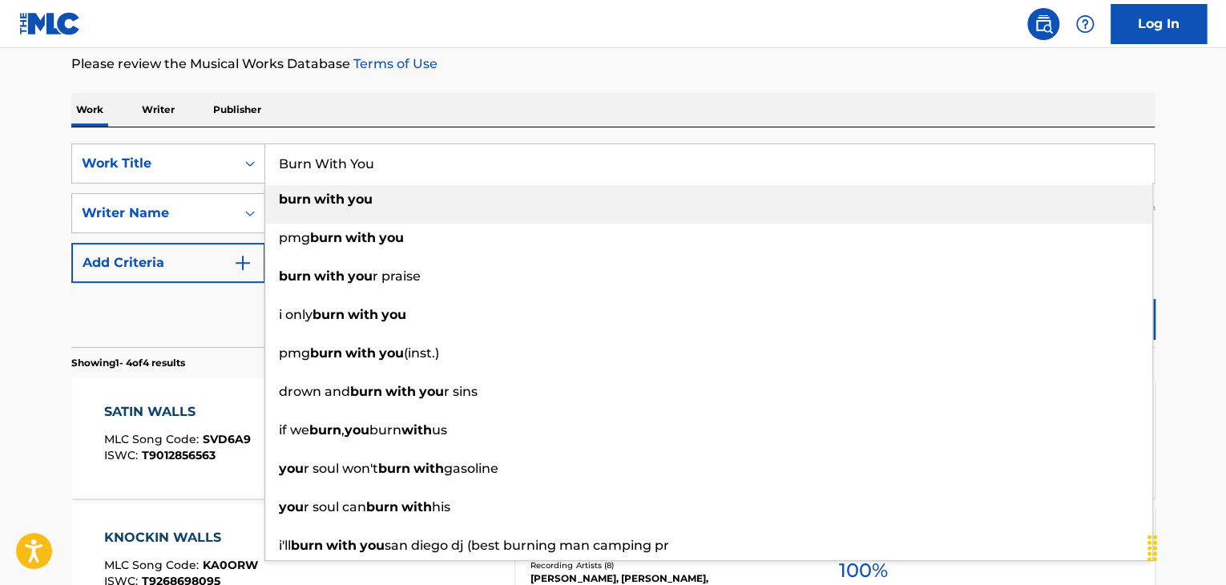
type input "Burn With You"
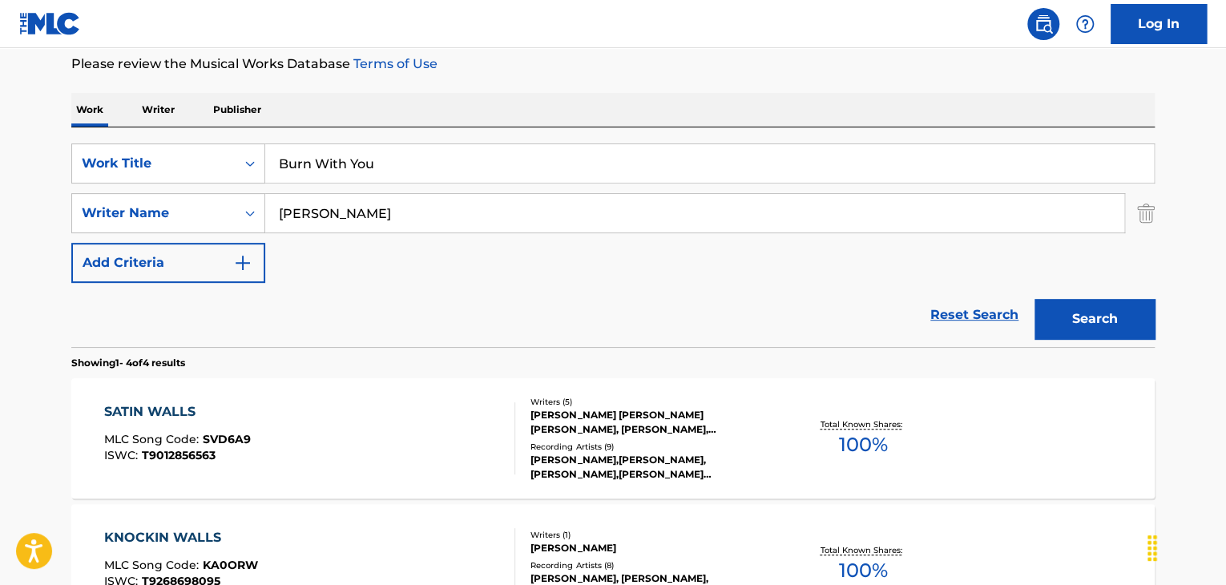
type input "[PERSON_NAME]"
click at [1035, 299] on button "Search" at bounding box center [1095, 319] width 120 height 40
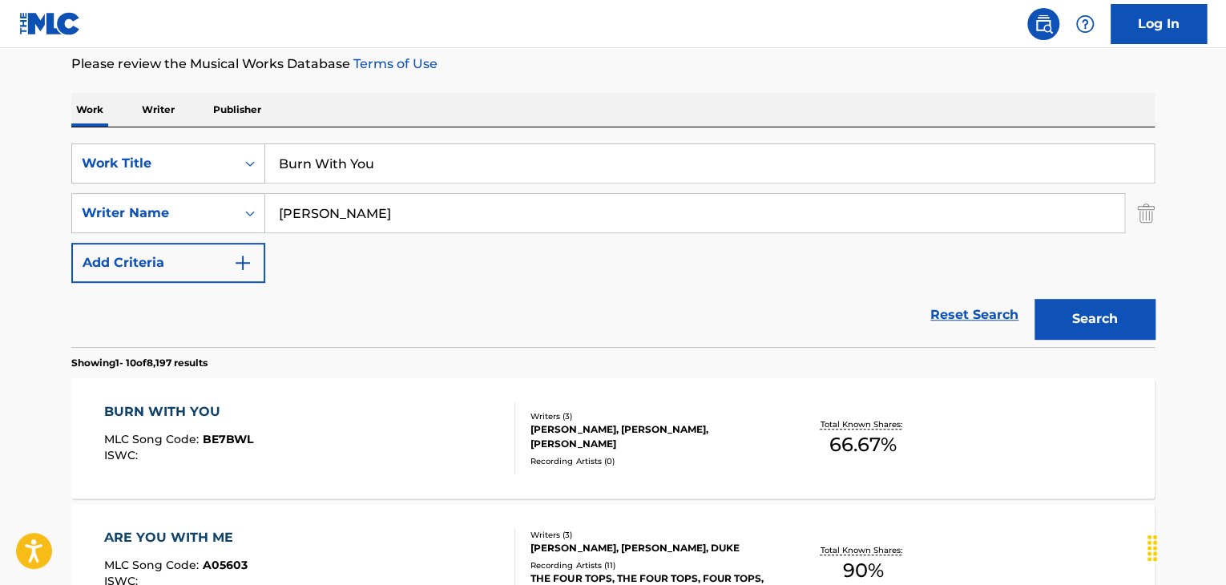
click at [205, 417] on div "BURN WITH YOU" at bounding box center [178, 411] width 149 height 19
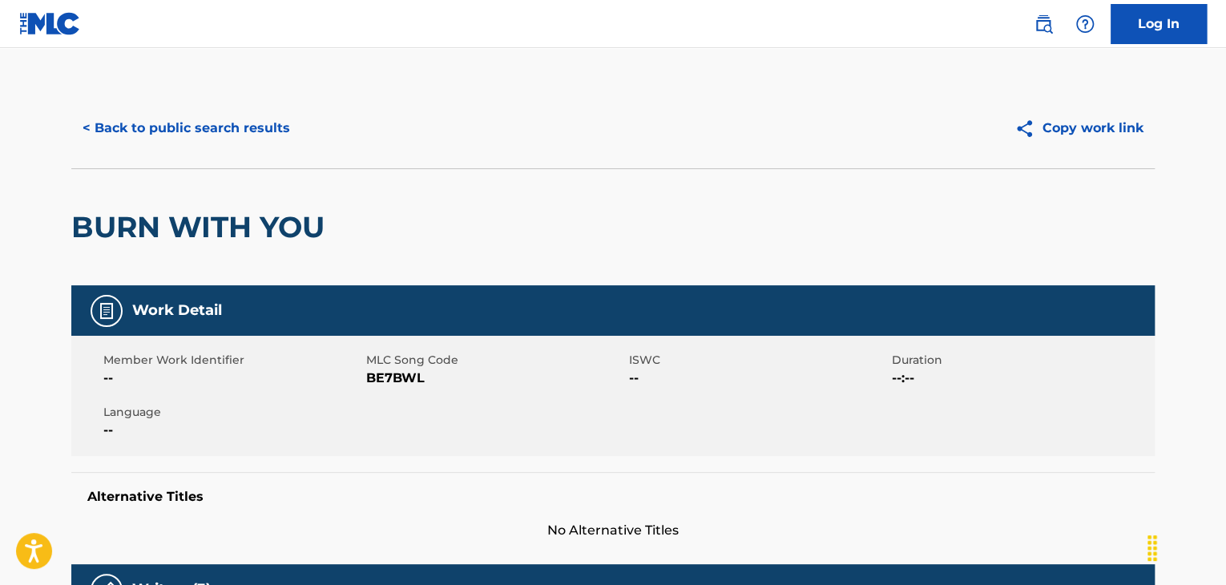
click at [405, 382] on span "BE7BWL" at bounding box center [495, 378] width 259 height 19
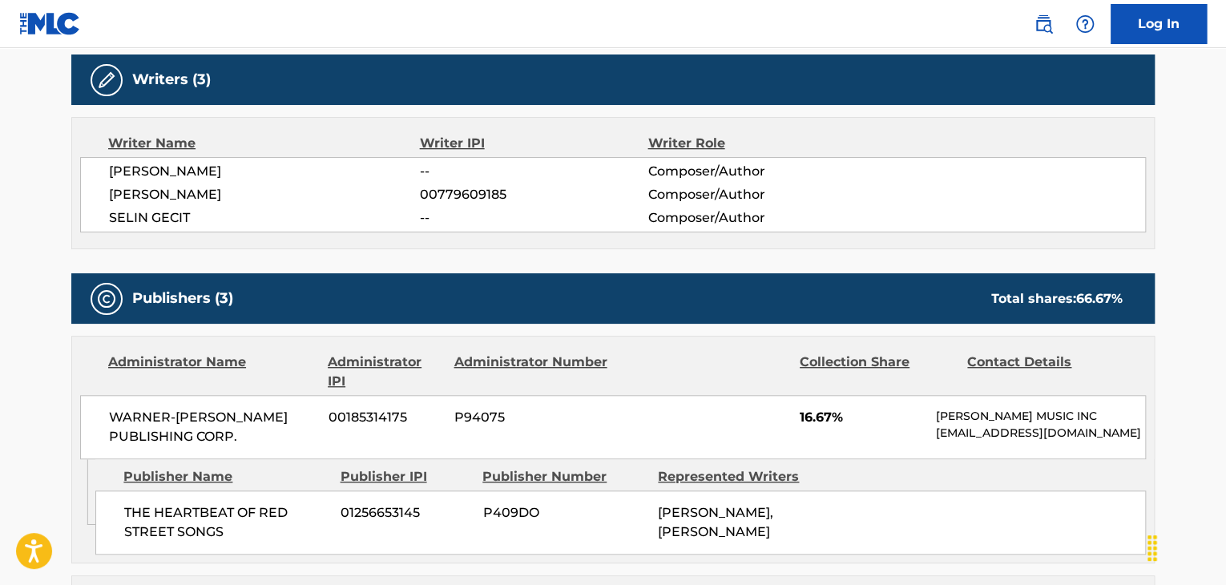
scroll to position [534, 0]
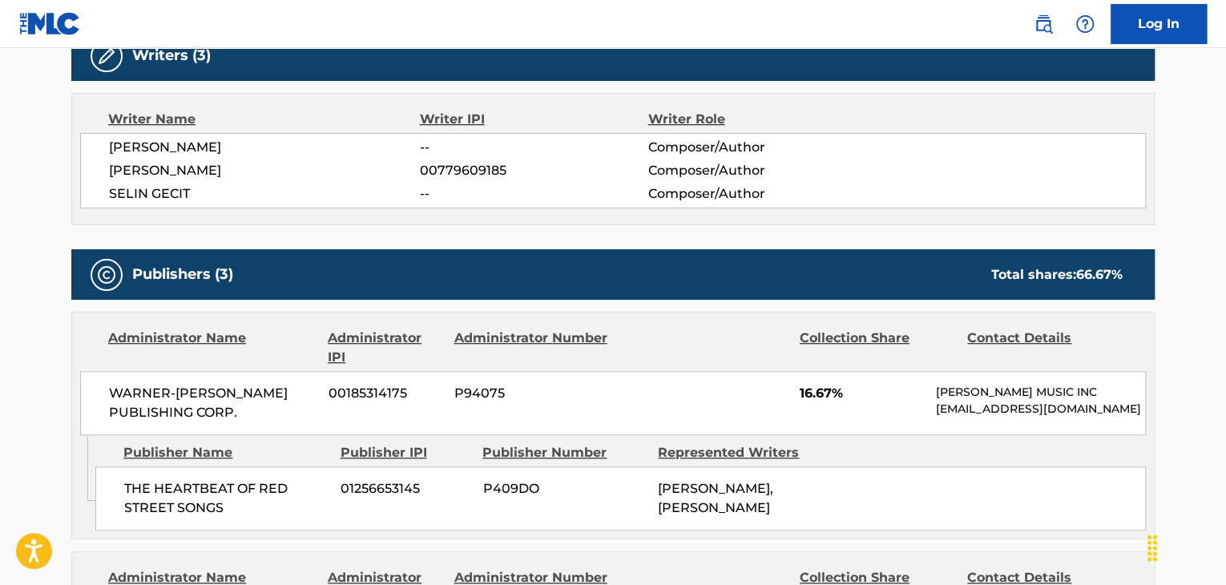
click at [204, 501] on span "THE HEARTBEAT OF RED STREET SONGS" at bounding box center [226, 498] width 204 height 38
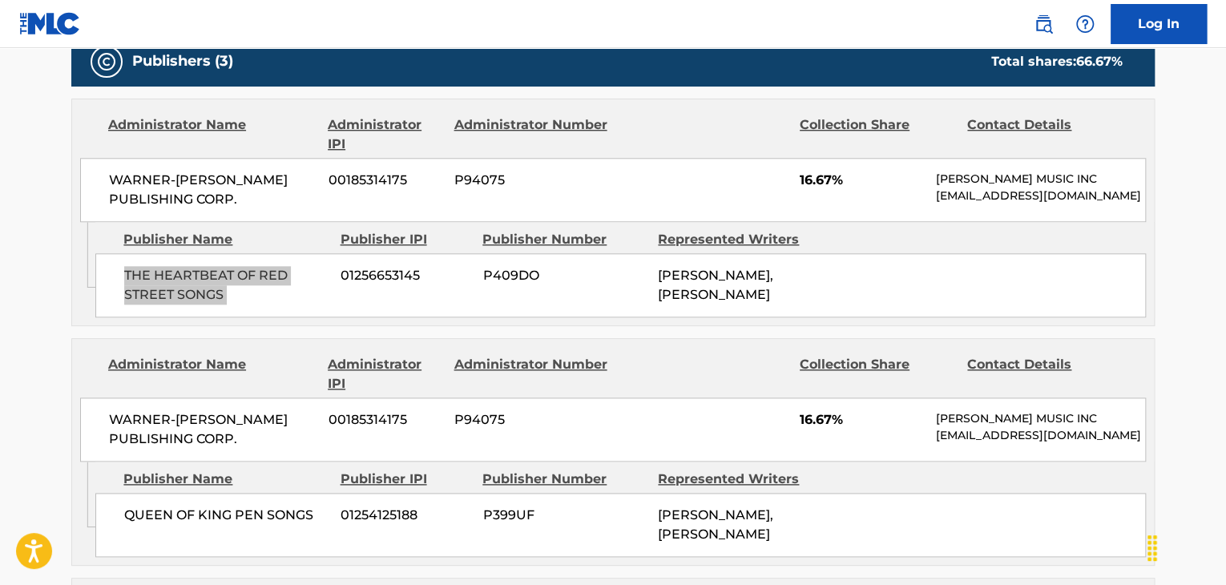
scroll to position [801, 0]
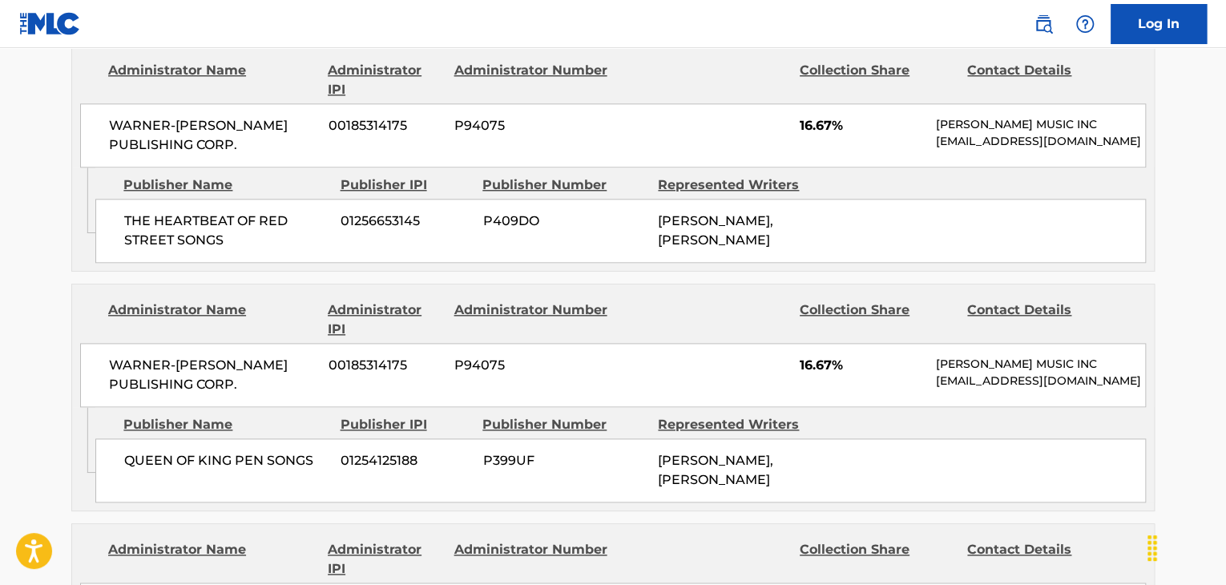
click at [183, 456] on span "QUEEN OF KING PEN SONGS" at bounding box center [226, 460] width 204 height 19
drag, startPoint x: 830, startPoint y: 121, endPoint x: 798, endPoint y: 126, distance: 32.4
click at [798, 126] on div "WARNER-[PERSON_NAME] PUBLISHING CORP. 00185314175 P94075 16.67% [PERSON_NAME] M…" at bounding box center [613, 135] width 1066 height 64
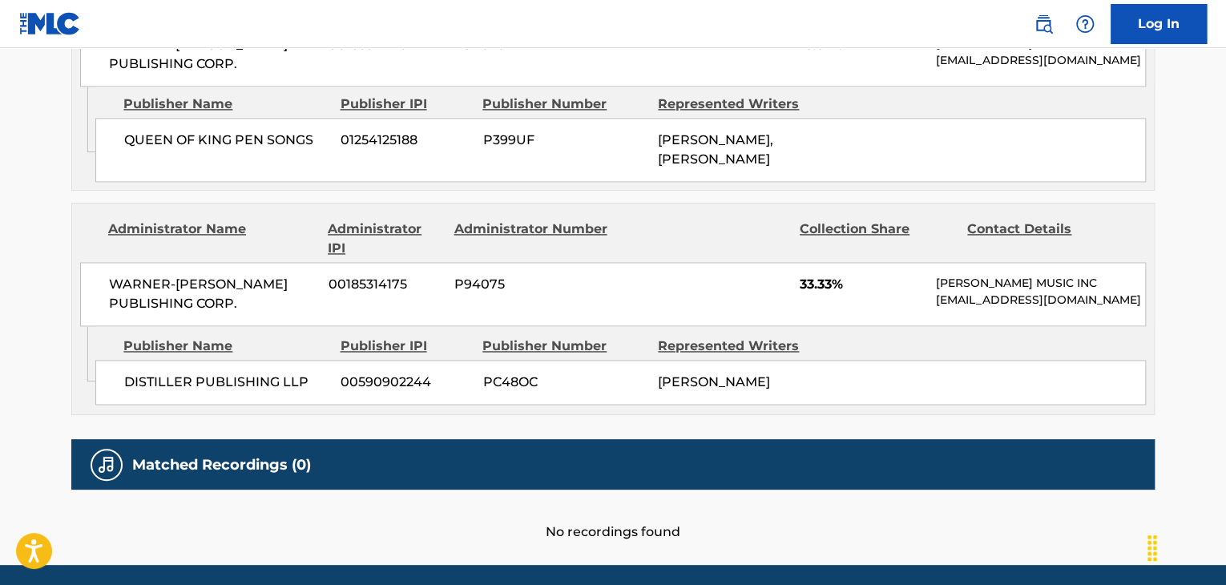
scroll to position [1175, 0]
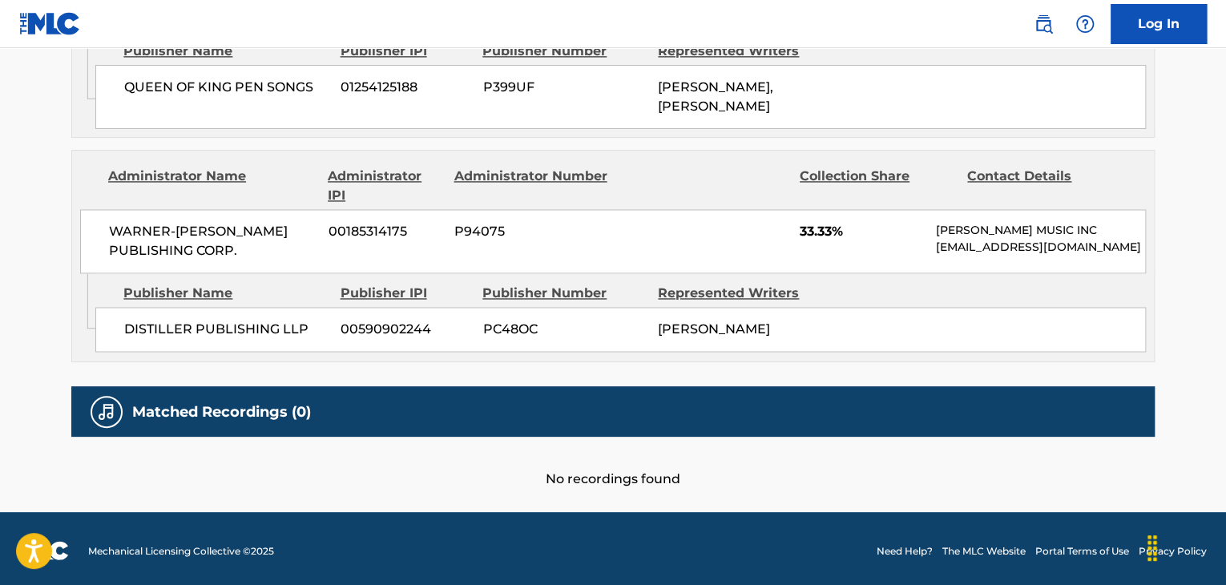
click at [256, 311] on div "DISTILLER PUBLISHING LLP 00590902244 PC48OC [PERSON_NAME]" at bounding box center [620, 329] width 1051 height 45
drag, startPoint x: 830, startPoint y: 233, endPoint x: 794, endPoint y: 238, distance: 36.4
click at [794, 238] on div "WARNER-[PERSON_NAME] PUBLISHING CORP. 00185314175 P94075 33.33% [PERSON_NAME] M…" at bounding box center [613, 241] width 1066 height 64
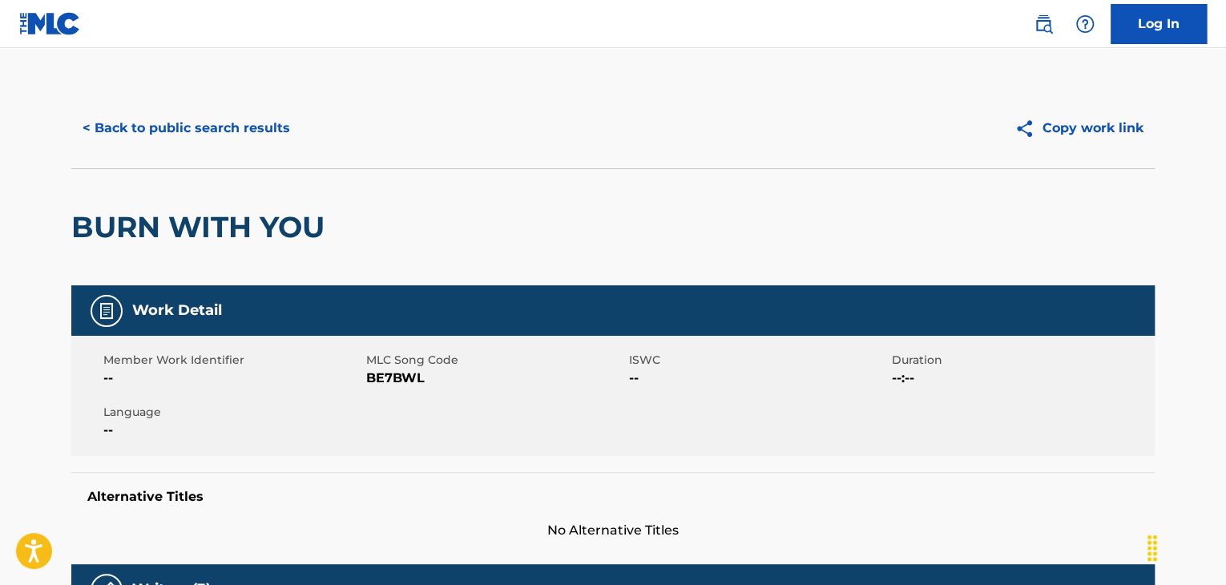
scroll to position [0, 0]
click at [183, 127] on button "< Back to public search results" at bounding box center [186, 128] width 230 height 40
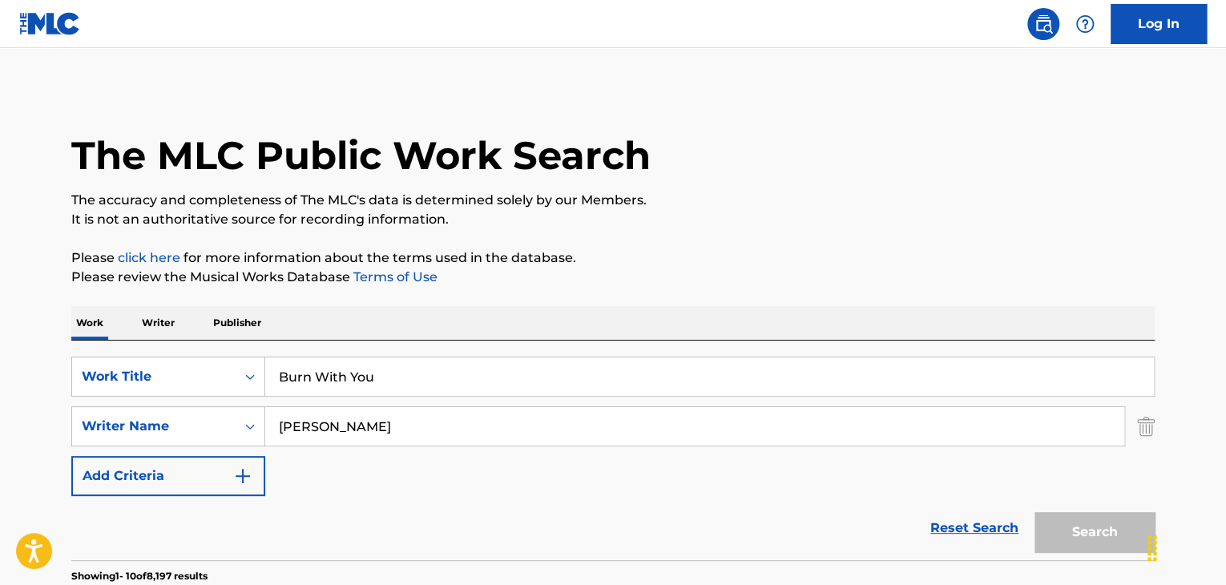
scroll to position [213, 0]
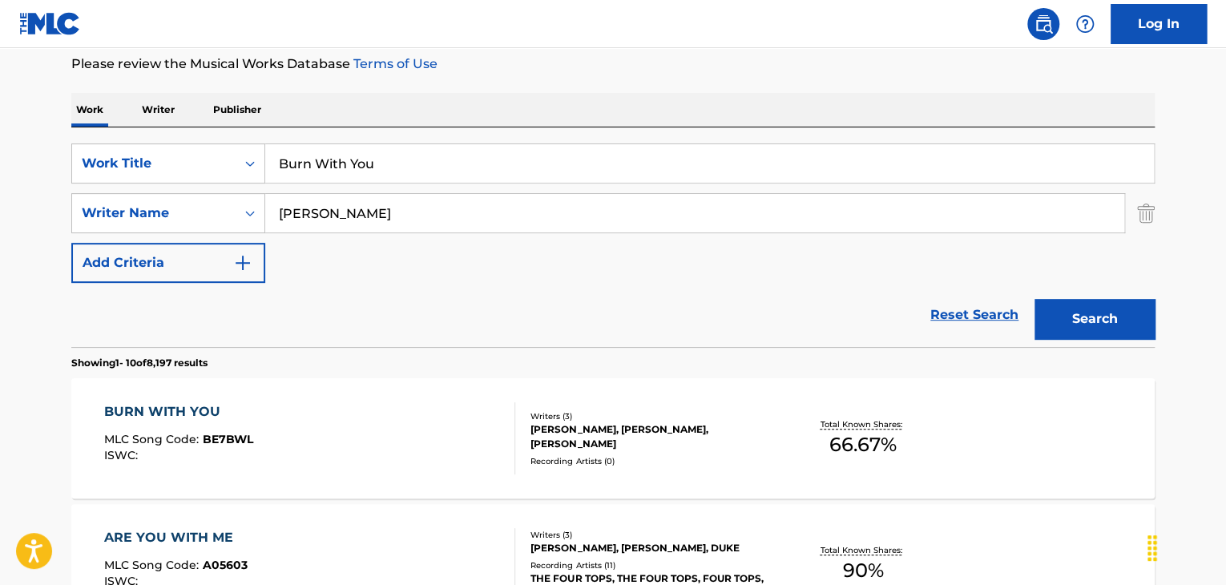
click at [491, 162] on input "Burn With You" at bounding box center [709, 163] width 889 height 38
click at [492, 162] on input "Burn With You" at bounding box center [709, 163] width 889 height 38
click at [493, 162] on input "Burn With You" at bounding box center [709, 163] width 889 height 38
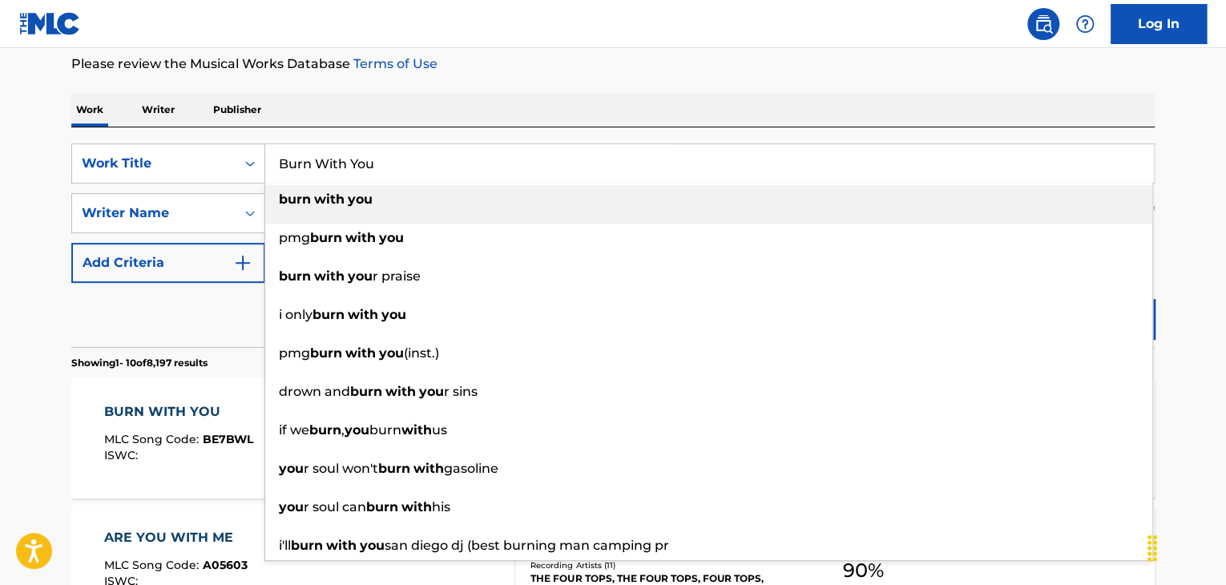
paste input "Long Line"
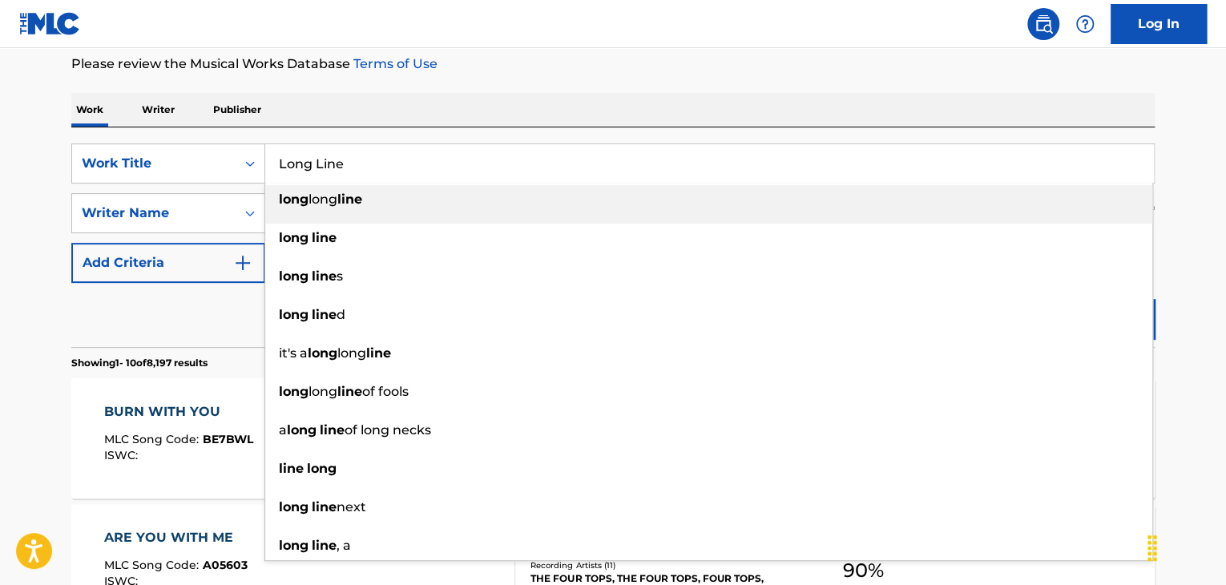
type input "Long Line"
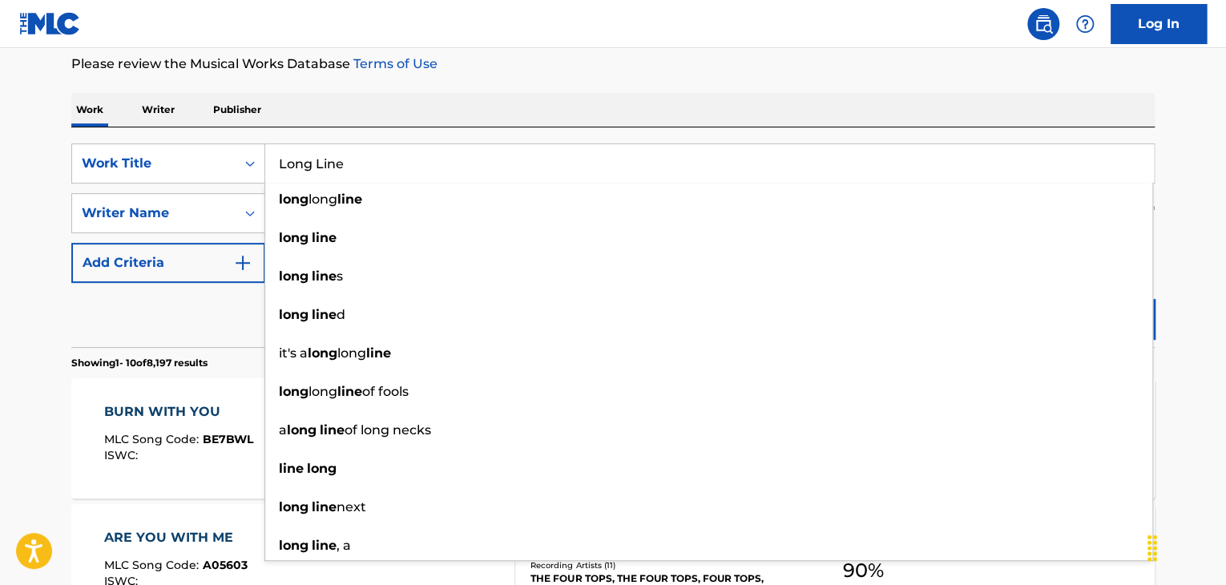
click at [167, 325] on div "Reset Search Search" at bounding box center [613, 315] width 1084 height 64
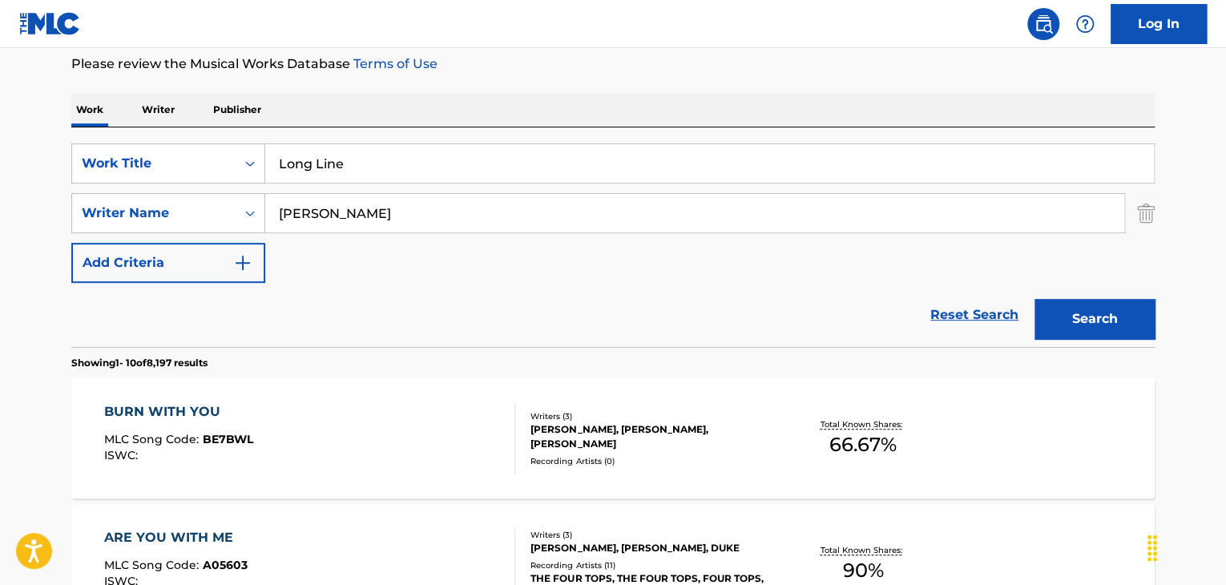
click at [414, 217] on input "[PERSON_NAME]" at bounding box center [694, 213] width 859 height 38
paste input "[PERSON_NAME]"
click at [1085, 315] on button "Search" at bounding box center [1095, 319] width 120 height 40
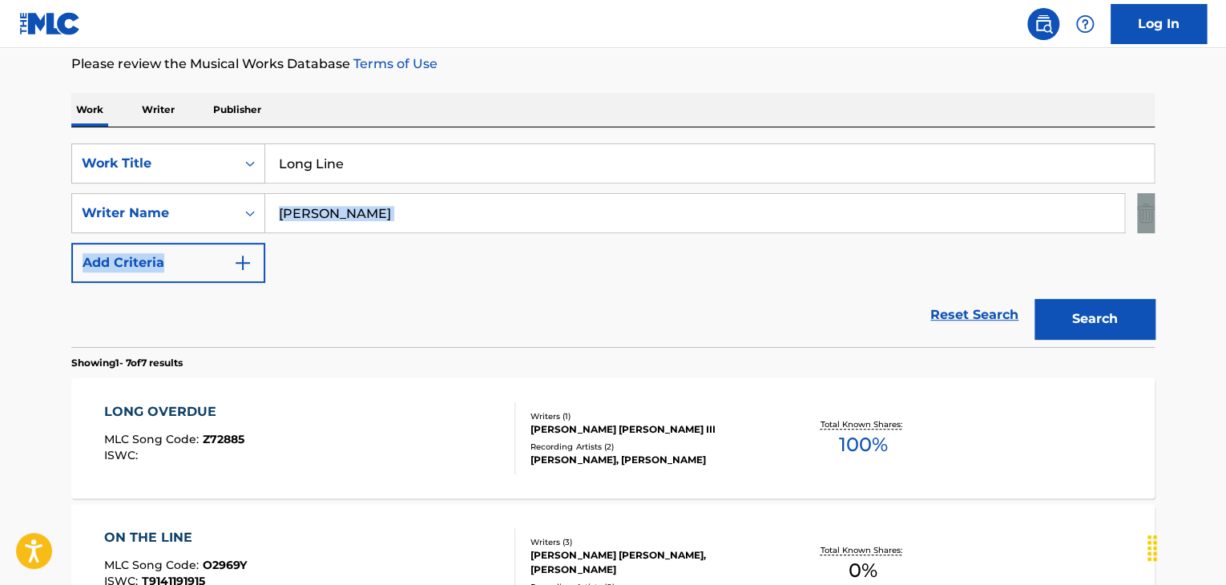
click at [544, 231] on div "SearchWithCriteria5bbc5d50-452b-4637-96e0-e99097998985 Work Title Long Line Sea…" at bounding box center [613, 212] width 1084 height 139
click at [546, 214] on input "[PERSON_NAME]" at bounding box center [694, 213] width 859 height 38
paste input "Hunter"
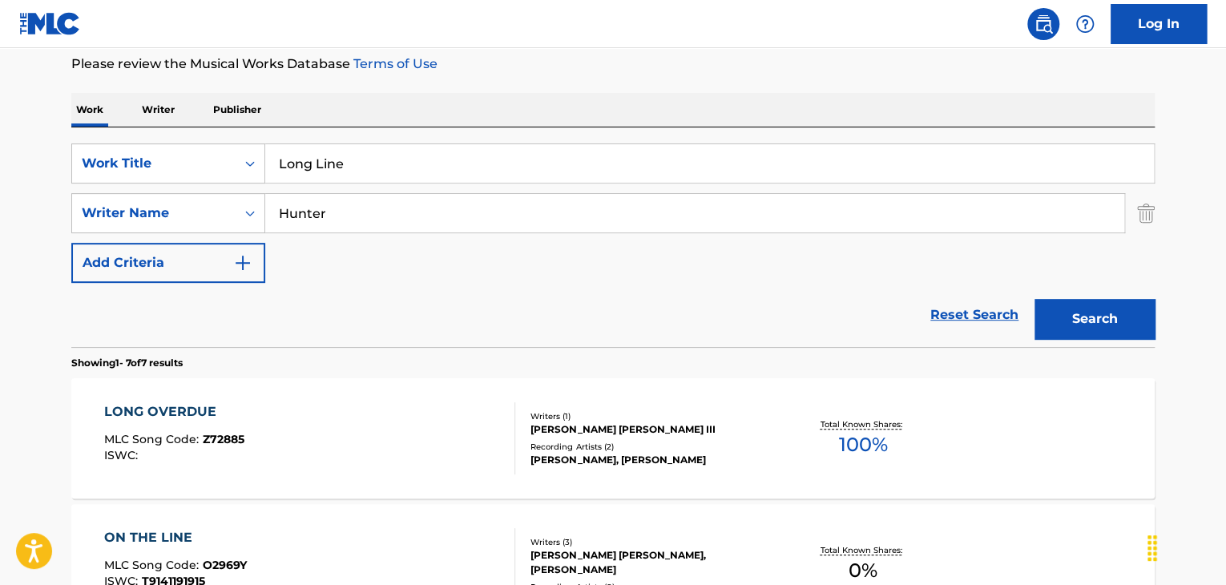
type input "Hunter"
click at [1131, 317] on button "Search" at bounding box center [1095, 319] width 120 height 40
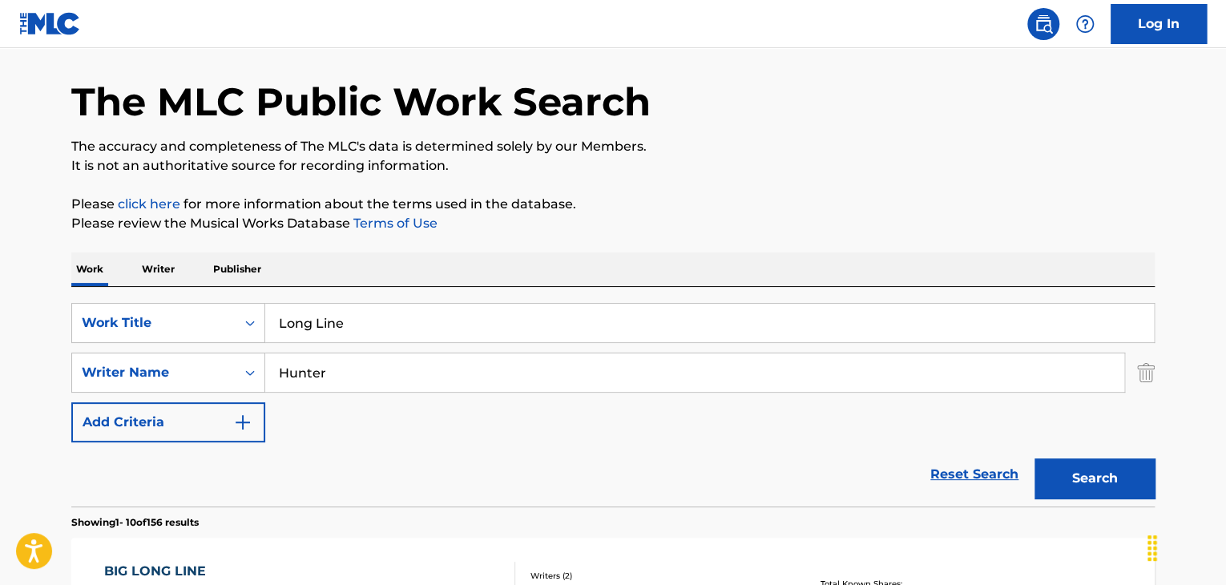
scroll to position [53, 0]
